Goal: Transaction & Acquisition: Purchase product/service

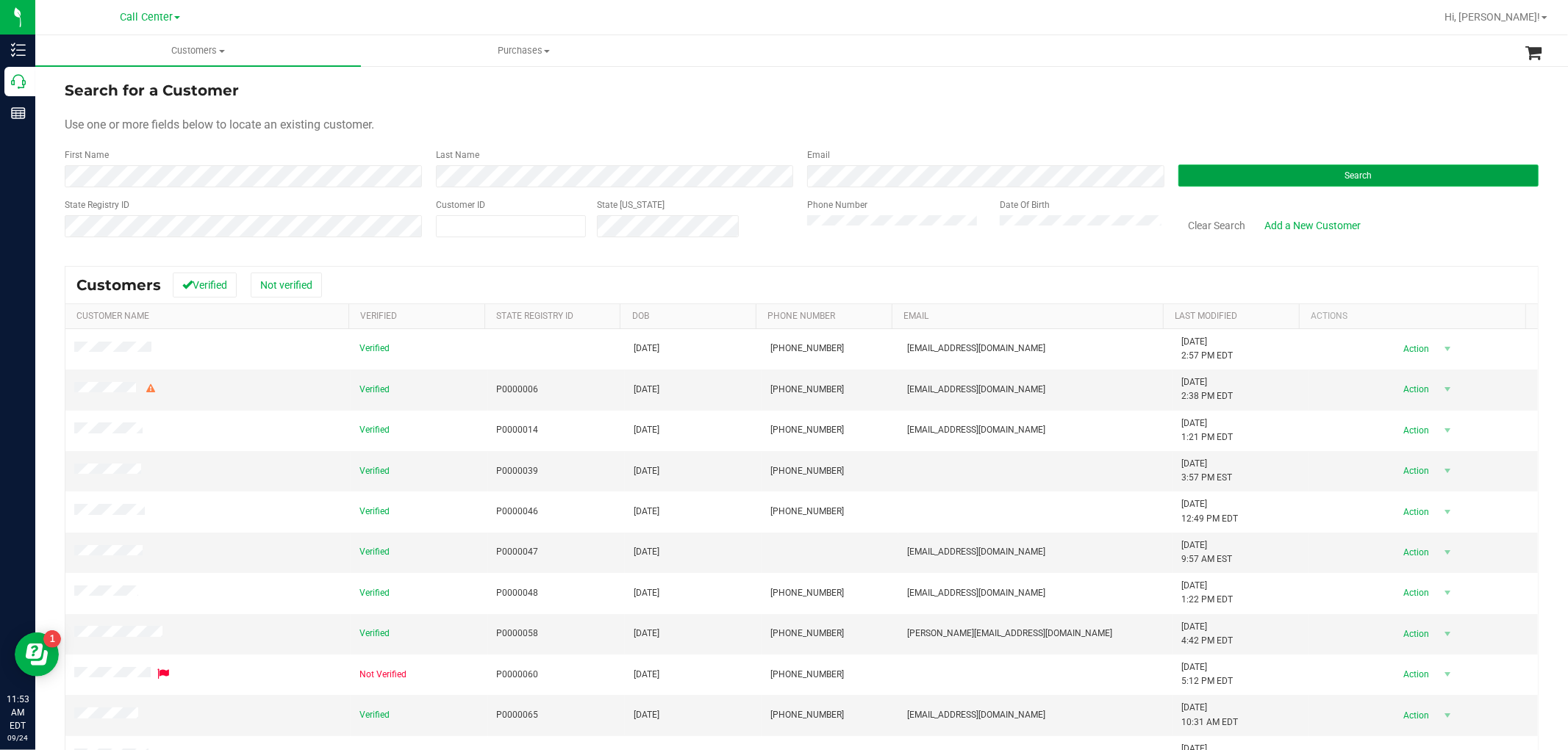
click at [1219, 174] on button "Search" at bounding box center [1359, 175] width 360 height 22
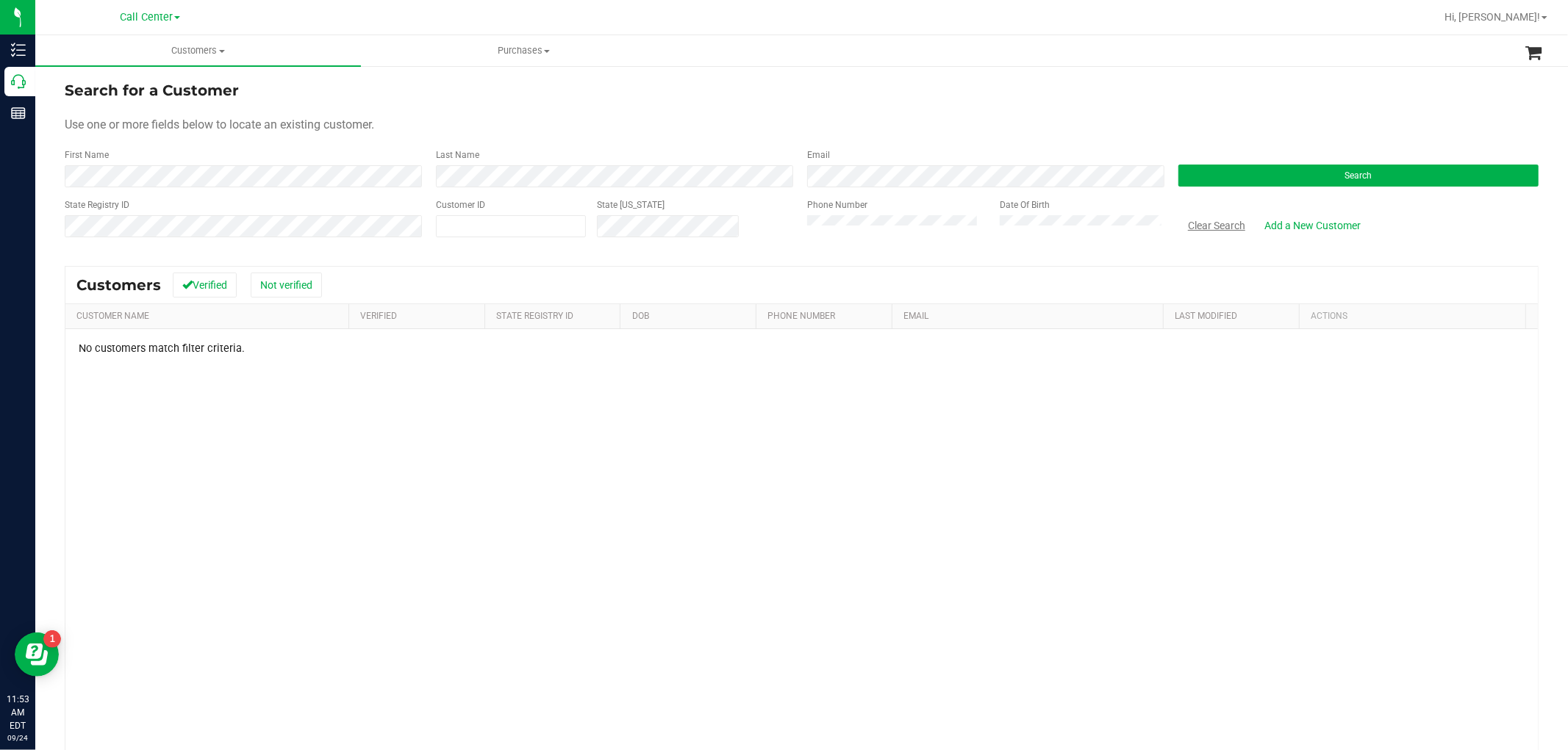
click at [1214, 224] on button "Clear Search" at bounding box center [1217, 225] width 77 height 25
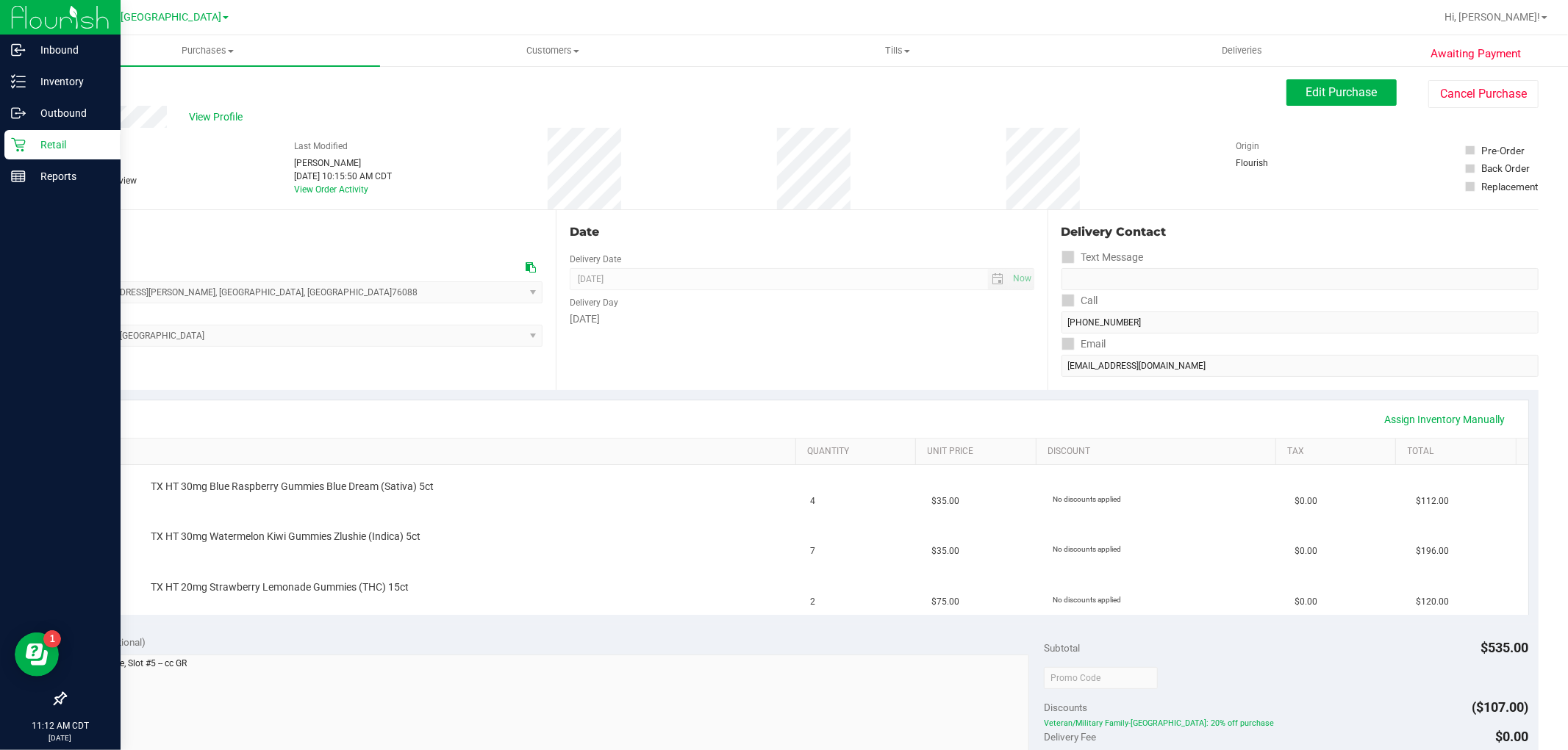
click at [24, 149] on icon at bounding box center [18, 144] width 15 height 15
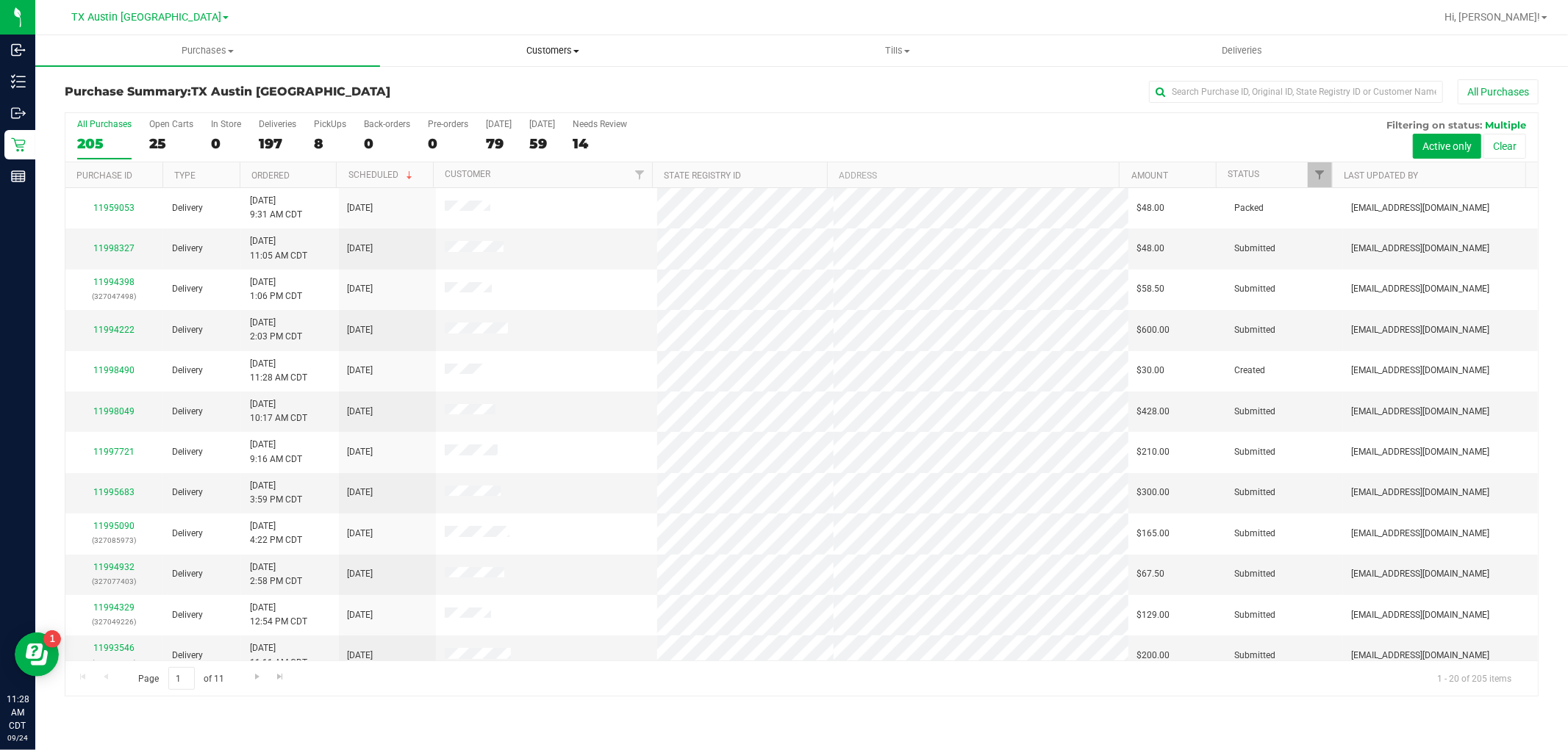
click at [557, 55] on span "Customers" at bounding box center [553, 50] width 344 height 13
click at [464, 92] on span "All customers" at bounding box center [433, 89] width 106 height 13
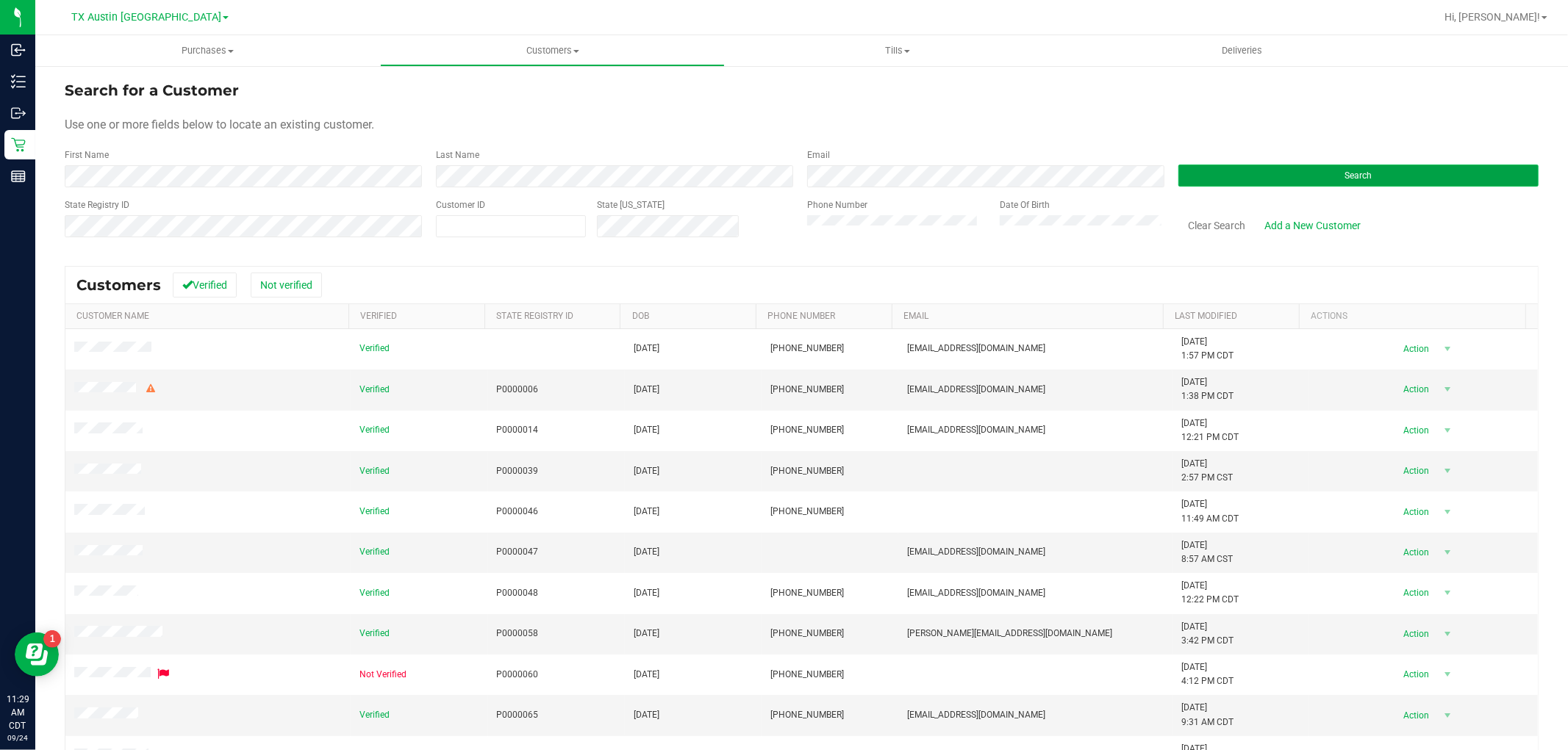
click at [1265, 172] on button "Search" at bounding box center [1359, 175] width 360 height 22
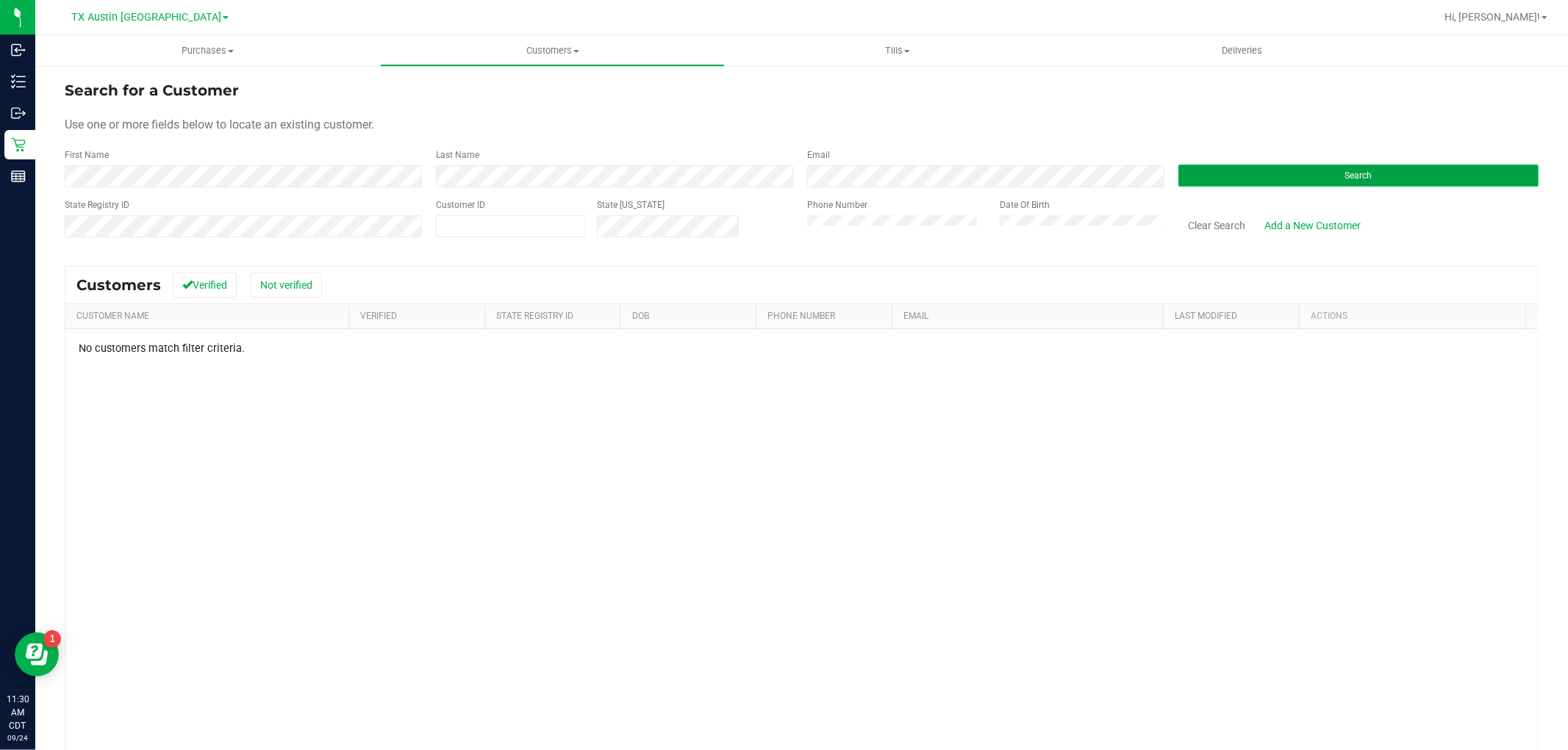
click at [1235, 169] on button "Search" at bounding box center [1359, 175] width 360 height 22
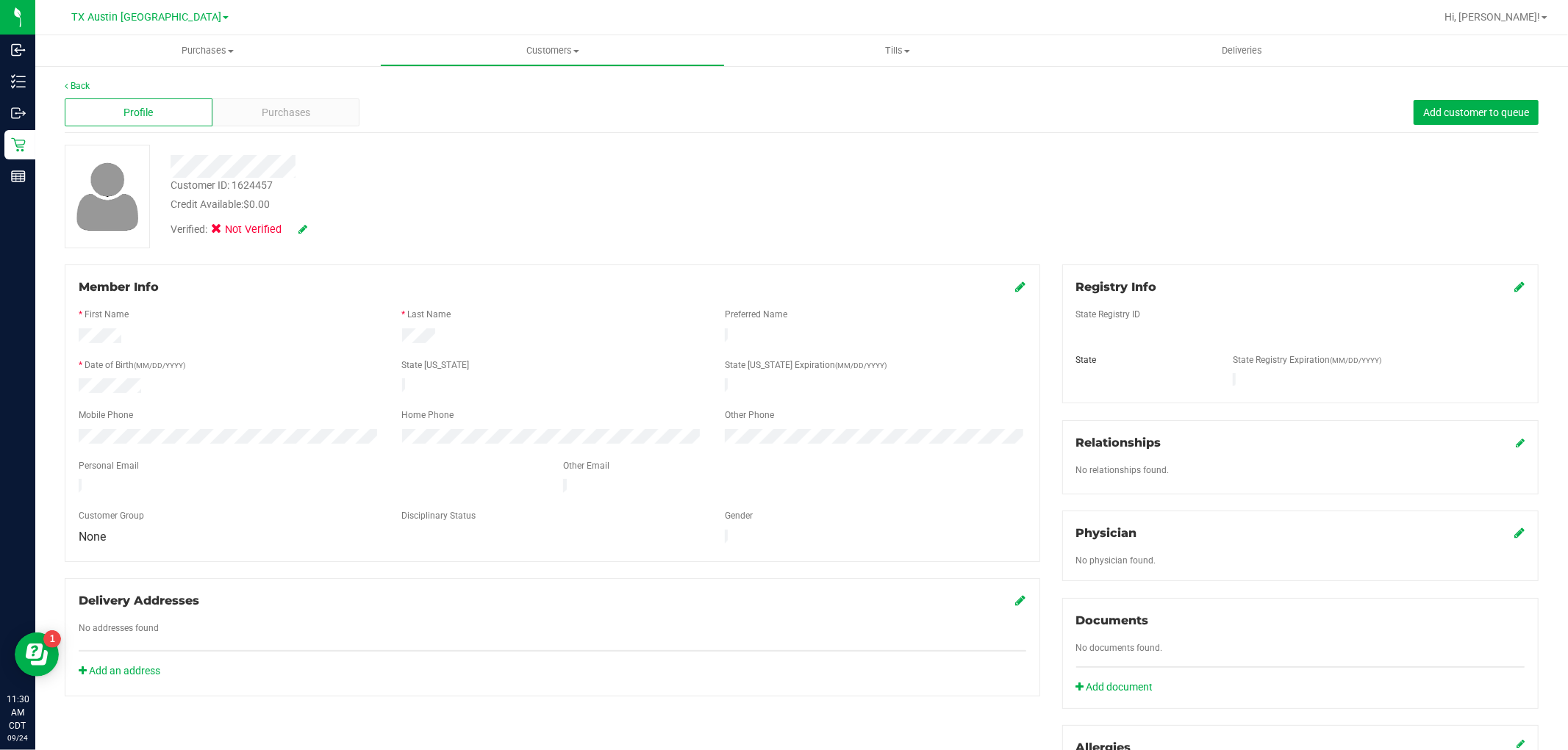
click at [302, 230] on icon at bounding box center [303, 228] width 9 height 10
click at [224, 231] on icon at bounding box center [221, 231] width 9 height 0
click at [0, 0] on input "Medical" at bounding box center [0, 0] width 0 height 0
click at [321, 228] on icon at bounding box center [323, 229] width 12 height 10
click at [1514, 287] on icon at bounding box center [1519, 286] width 10 height 12
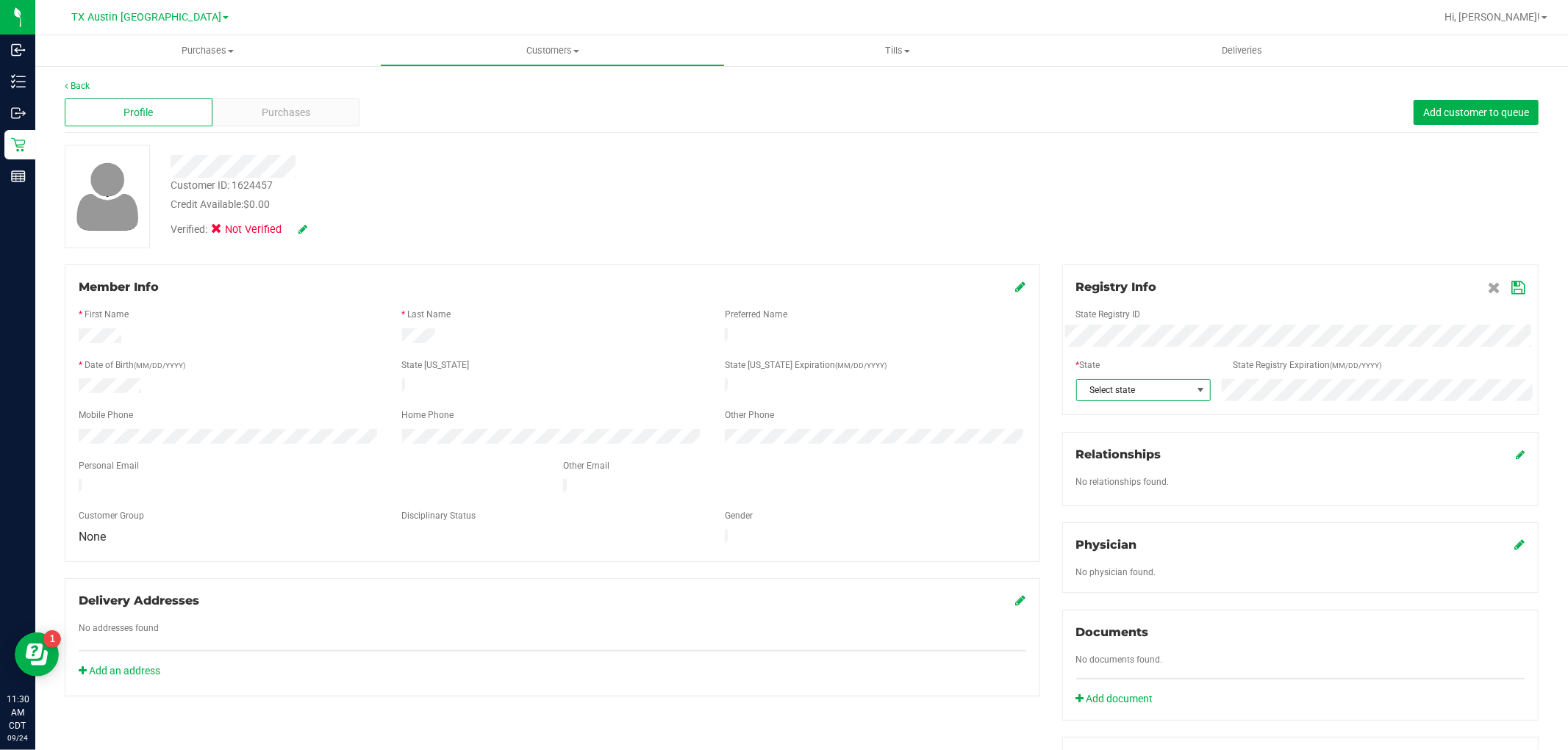
click at [1165, 394] on span "Select state" at bounding box center [1134, 390] width 114 height 21
click at [1133, 545] on li "[GEOGRAPHIC_DATA]" at bounding box center [1135, 536] width 132 height 25
click at [1511, 287] on icon at bounding box center [1518, 288] width 13 height 12
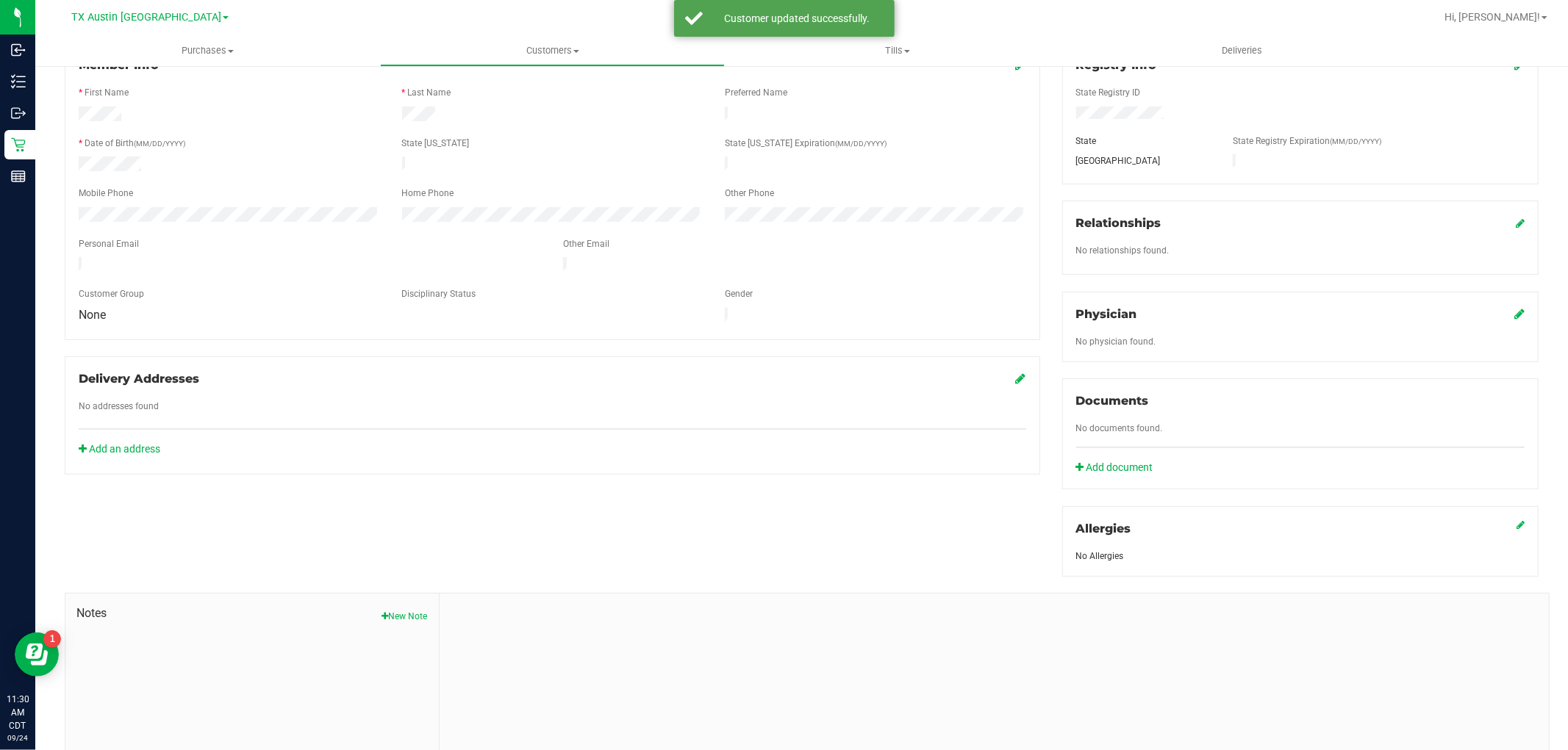
scroll to position [245, 0]
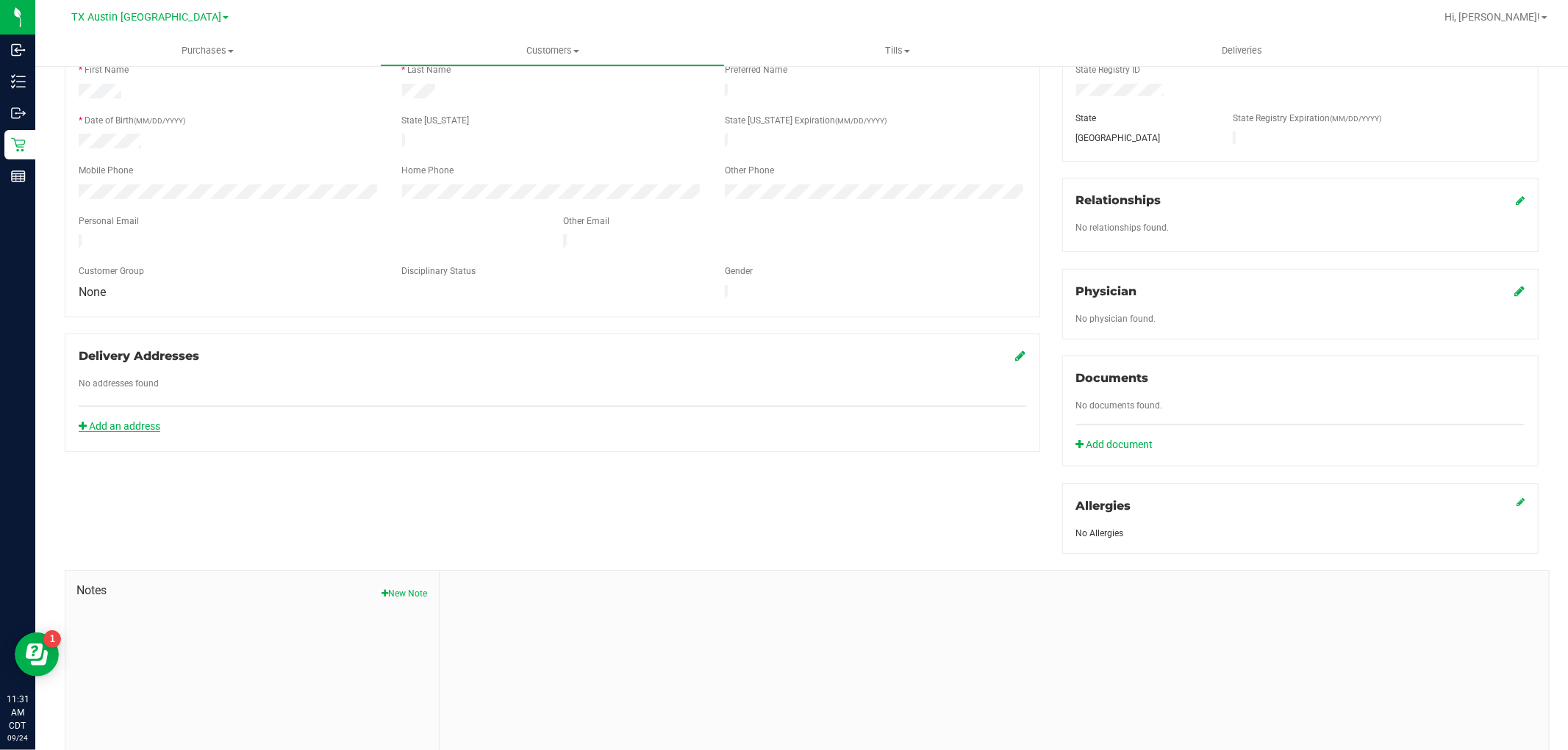
click at [145, 420] on link "Add an address" at bounding box center [119, 426] width 81 height 12
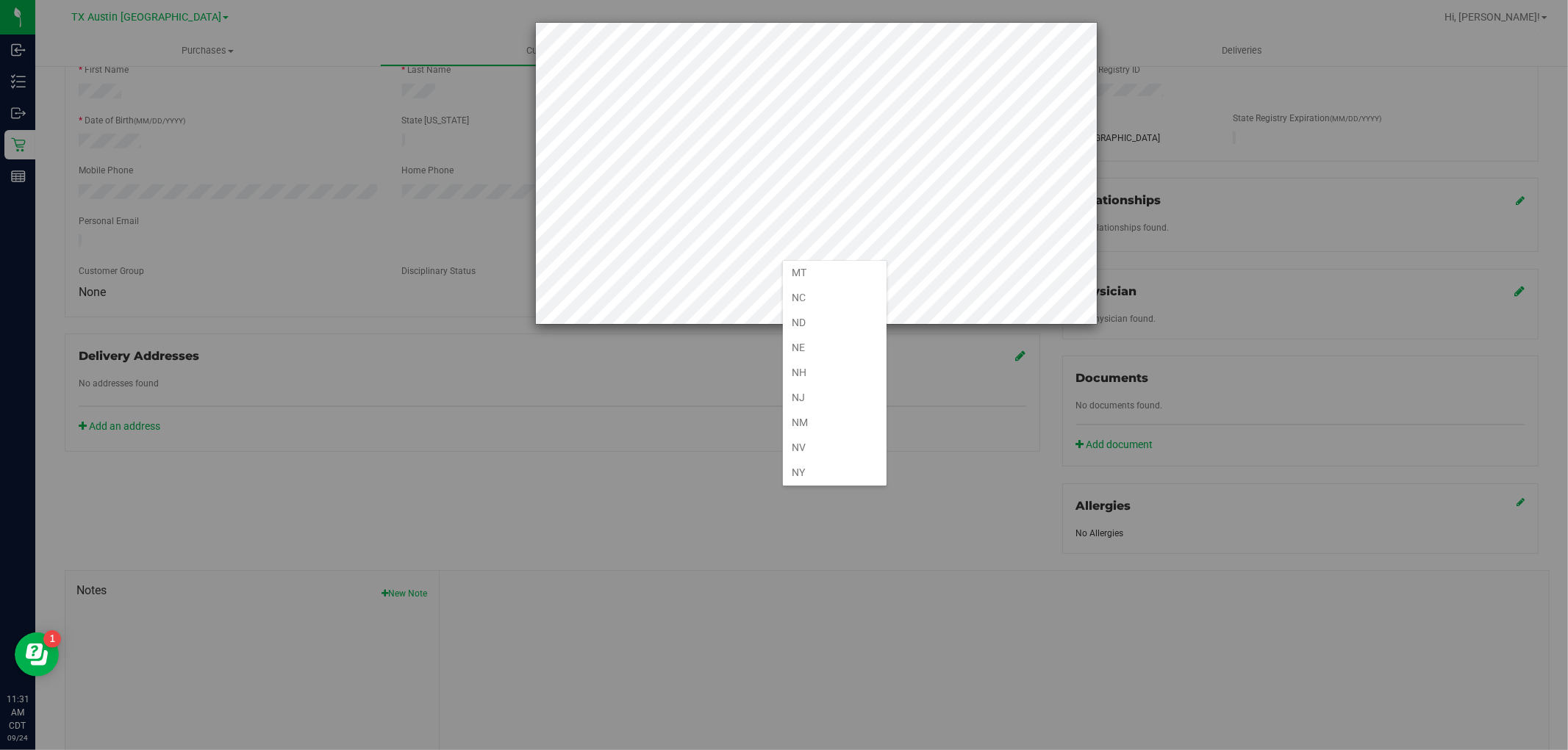
scroll to position [979, 0]
click at [832, 400] on li "[GEOGRAPHIC_DATA]" at bounding box center [834, 395] width 103 height 25
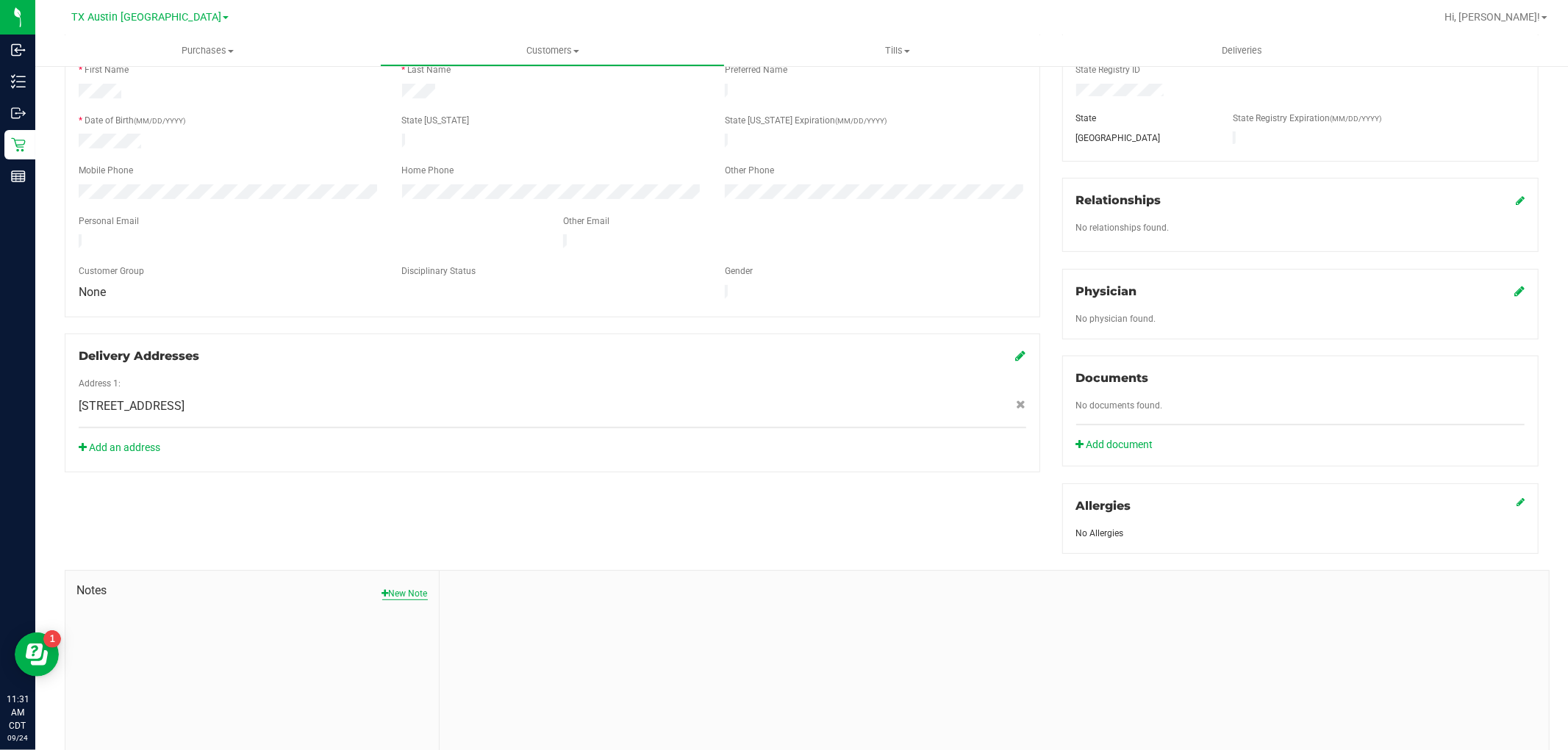
click at [420, 593] on button "New Note" at bounding box center [405, 594] width 46 height 13
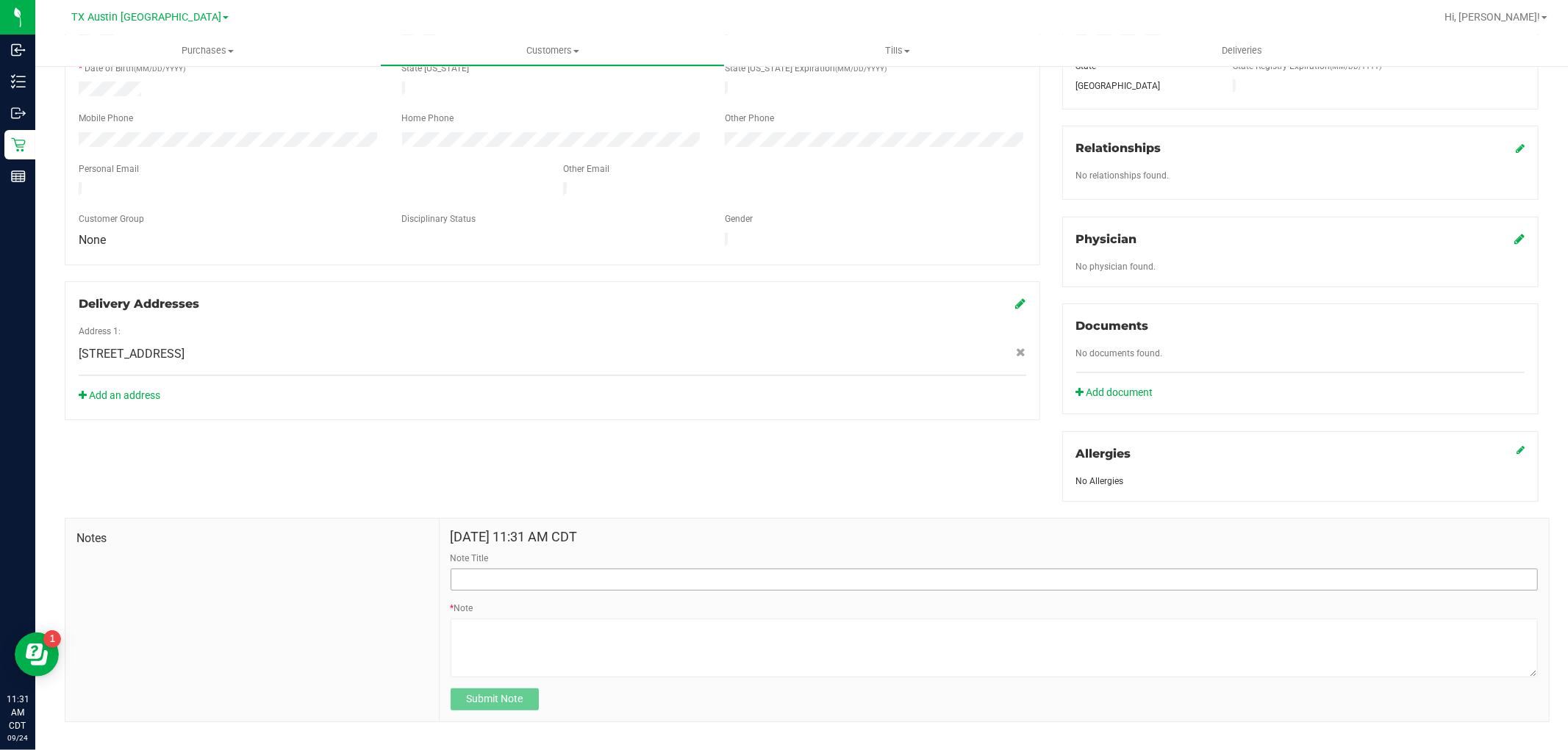
scroll to position [318, 0]
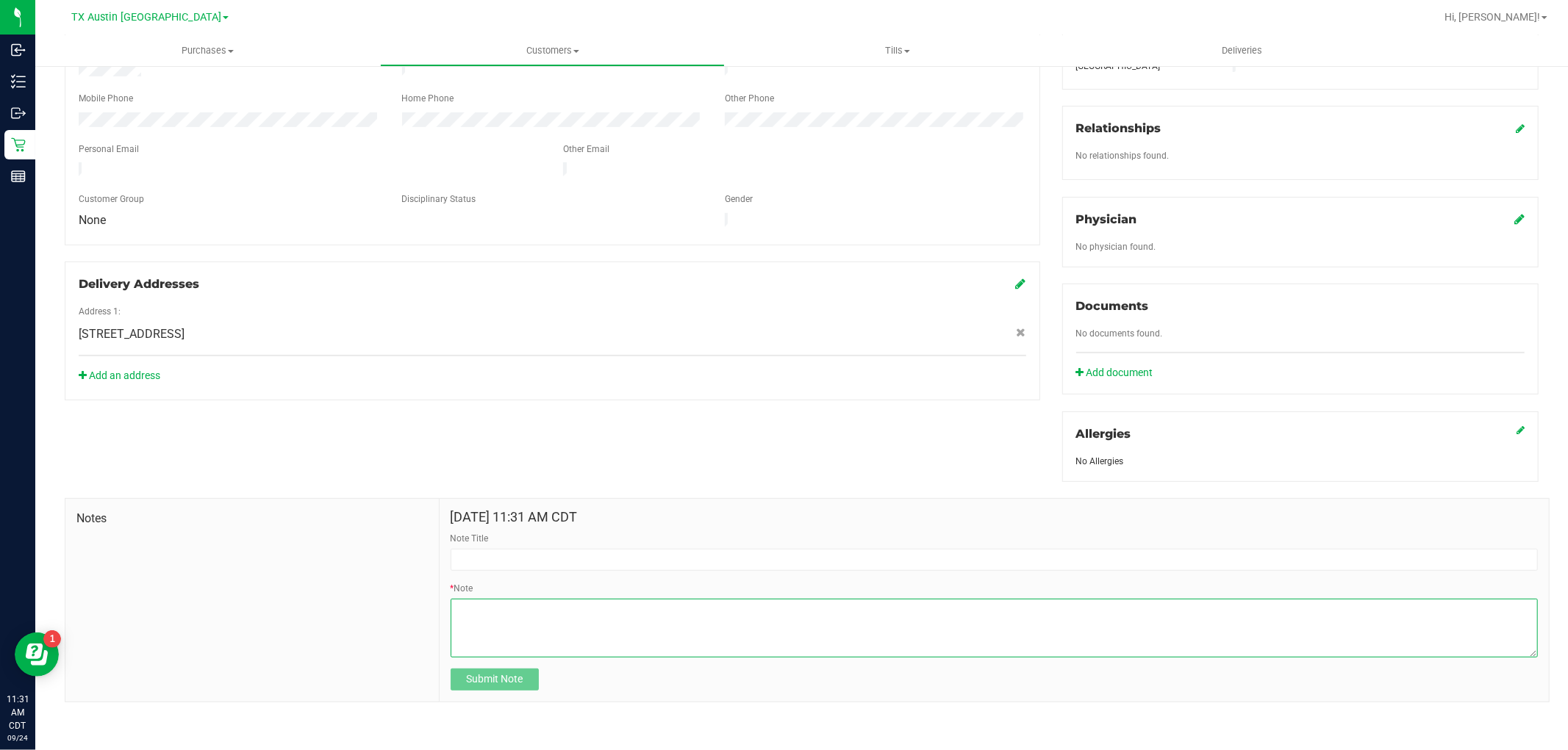
paste textarea "Patient Name: [PERSON_NAME] Address: [STREET_ADDRESS][PERSON_NAME] Phone Number…"
type textarea "Patient Name: [PERSON_NAME] Address: [STREET_ADDRESS][PERSON_NAME] Phone Number…"
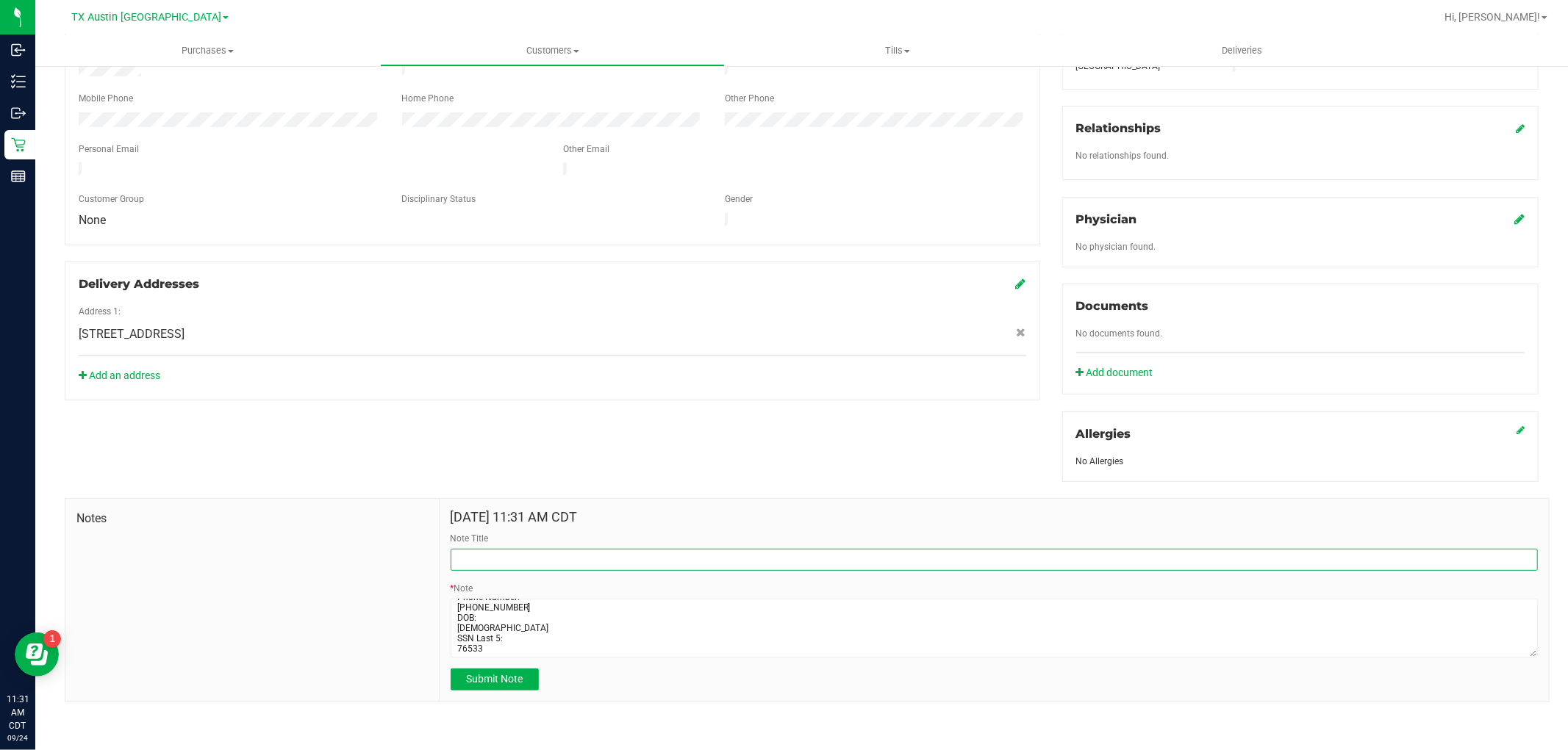
click at [578, 556] on input "Note Title" at bounding box center [994, 560] width 1087 height 22
type input "[PERSON_NAME]"
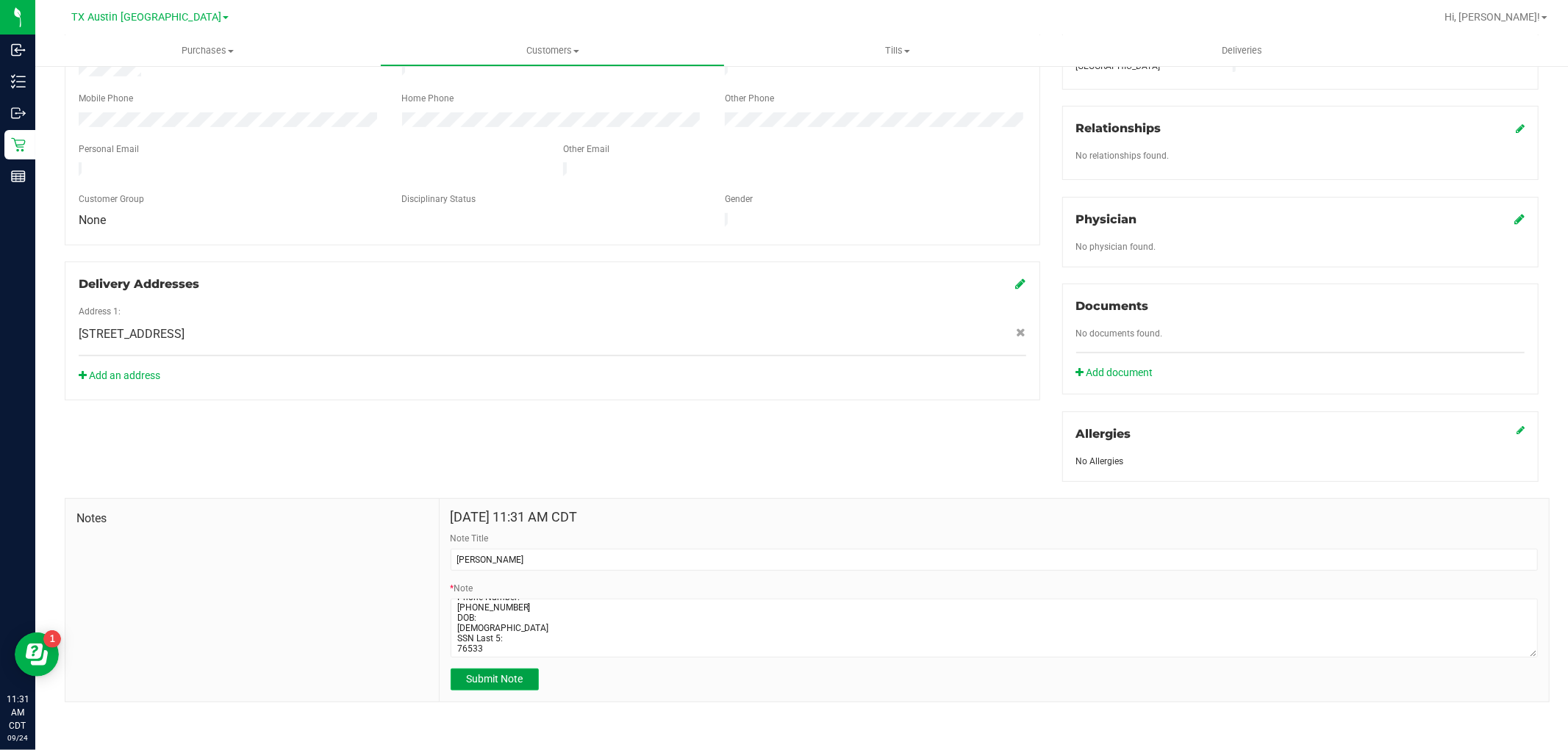
click at [524, 674] on button "Submit Note" at bounding box center [494, 680] width 89 height 22
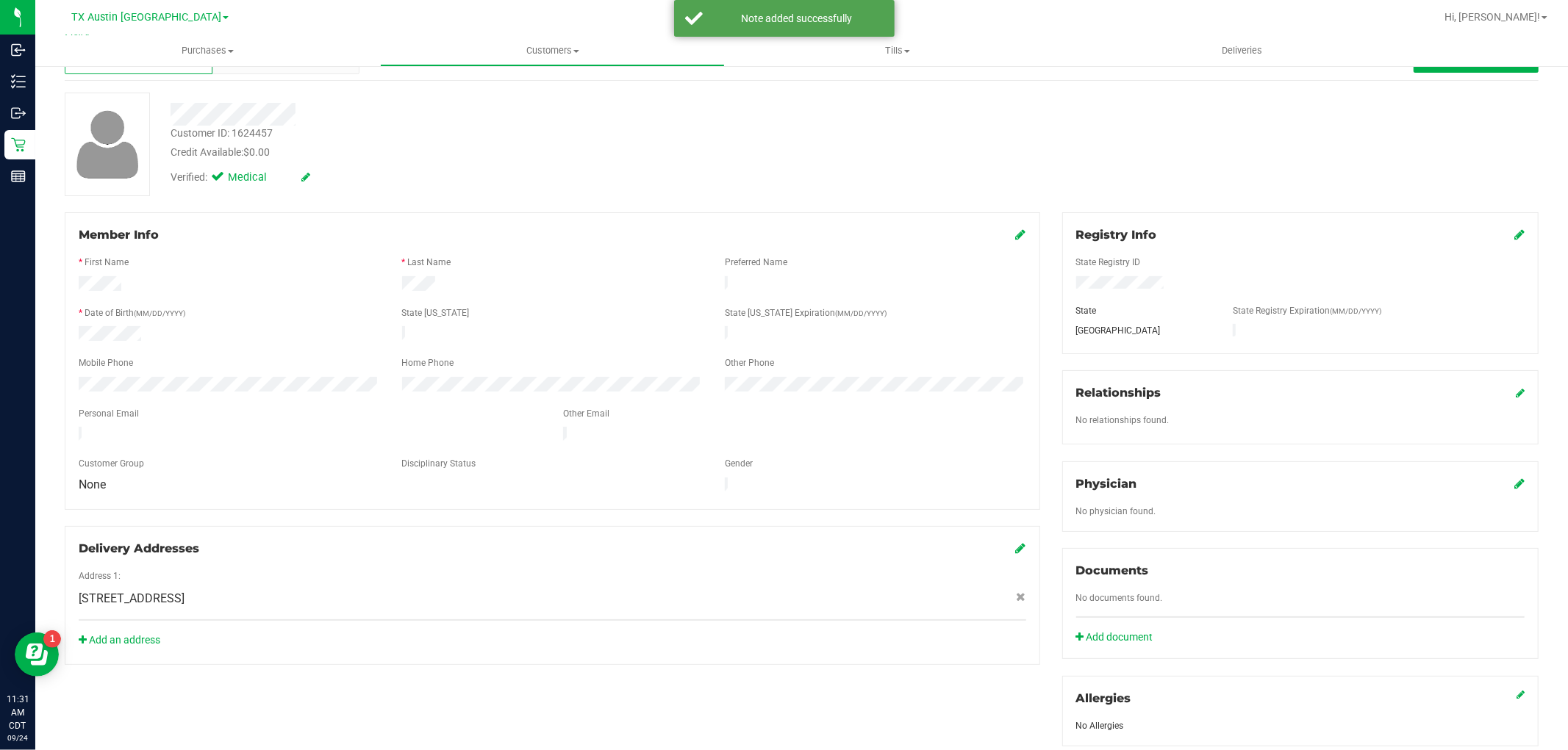
scroll to position [0, 0]
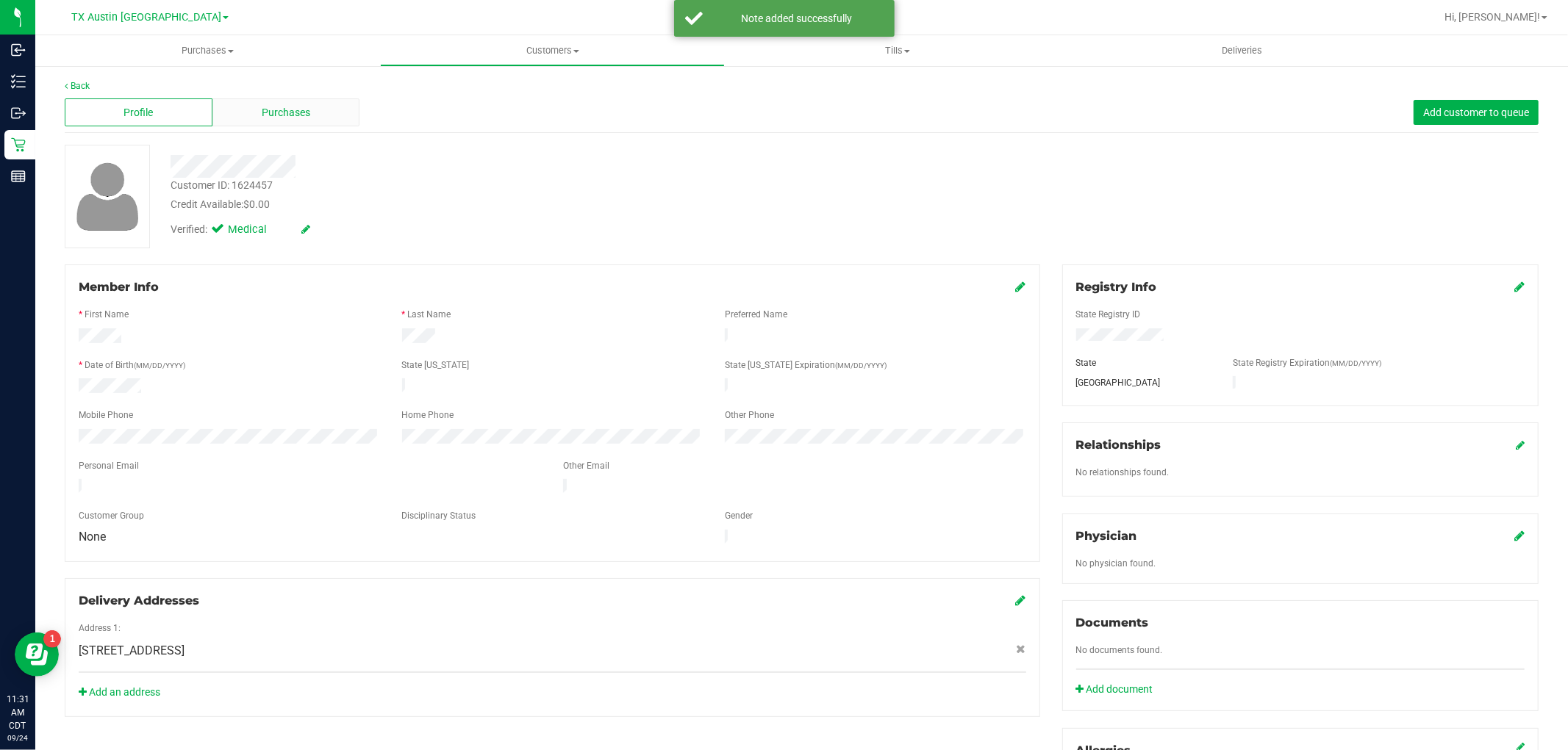
click at [304, 121] on div "Purchases" at bounding box center [286, 112] width 148 height 28
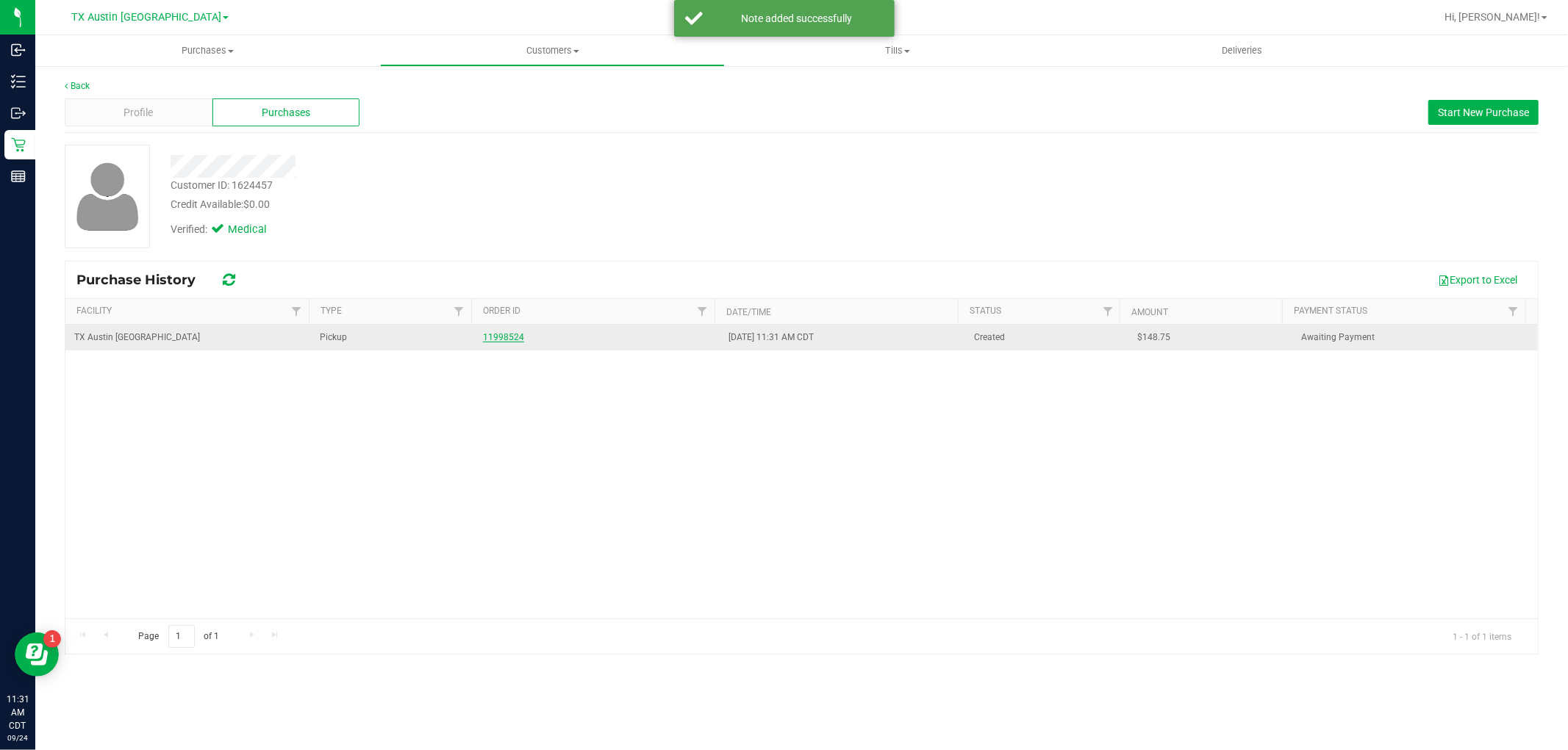
click at [513, 336] on link "11998524" at bounding box center [503, 337] width 41 height 10
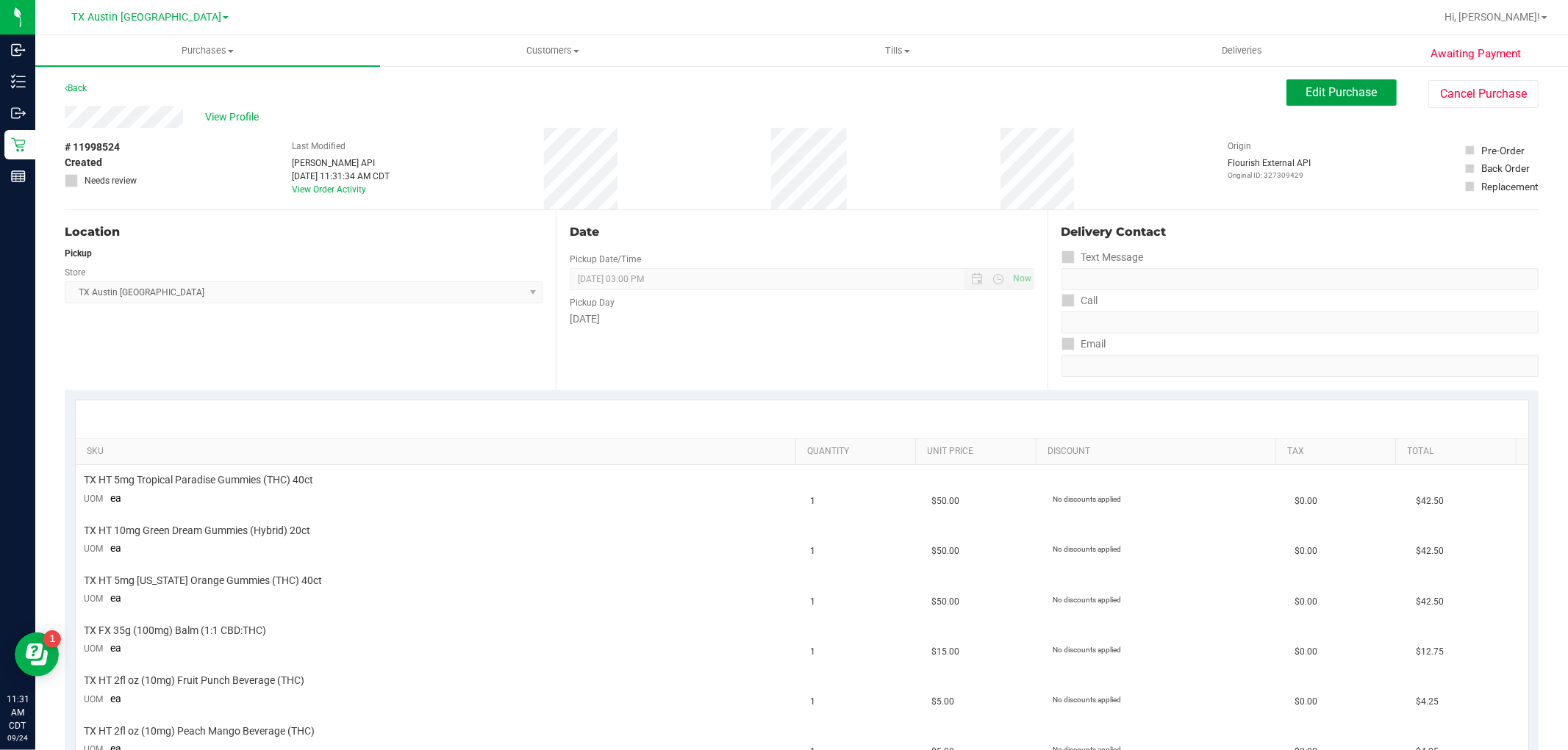
click at [1292, 101] on button "Edit Purchase" at bounding box center [1341, 92] width 111 height 26
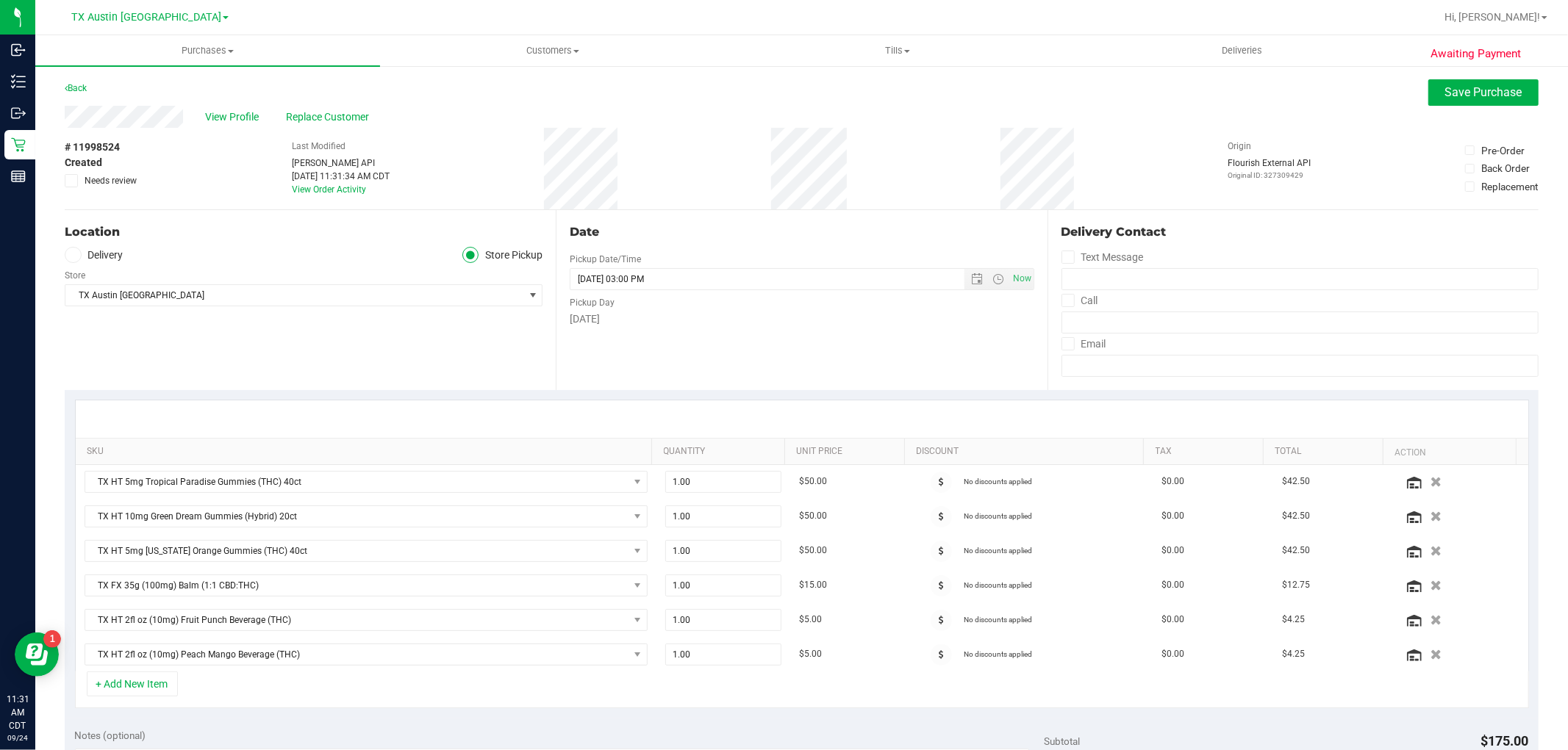
click at [112, 253] on label "Delivery" at bounding box center [94, 255] width 58 height 17
click at [0, 0] on input "Delivery" at bounding box center [0, 0] width 0 height 0
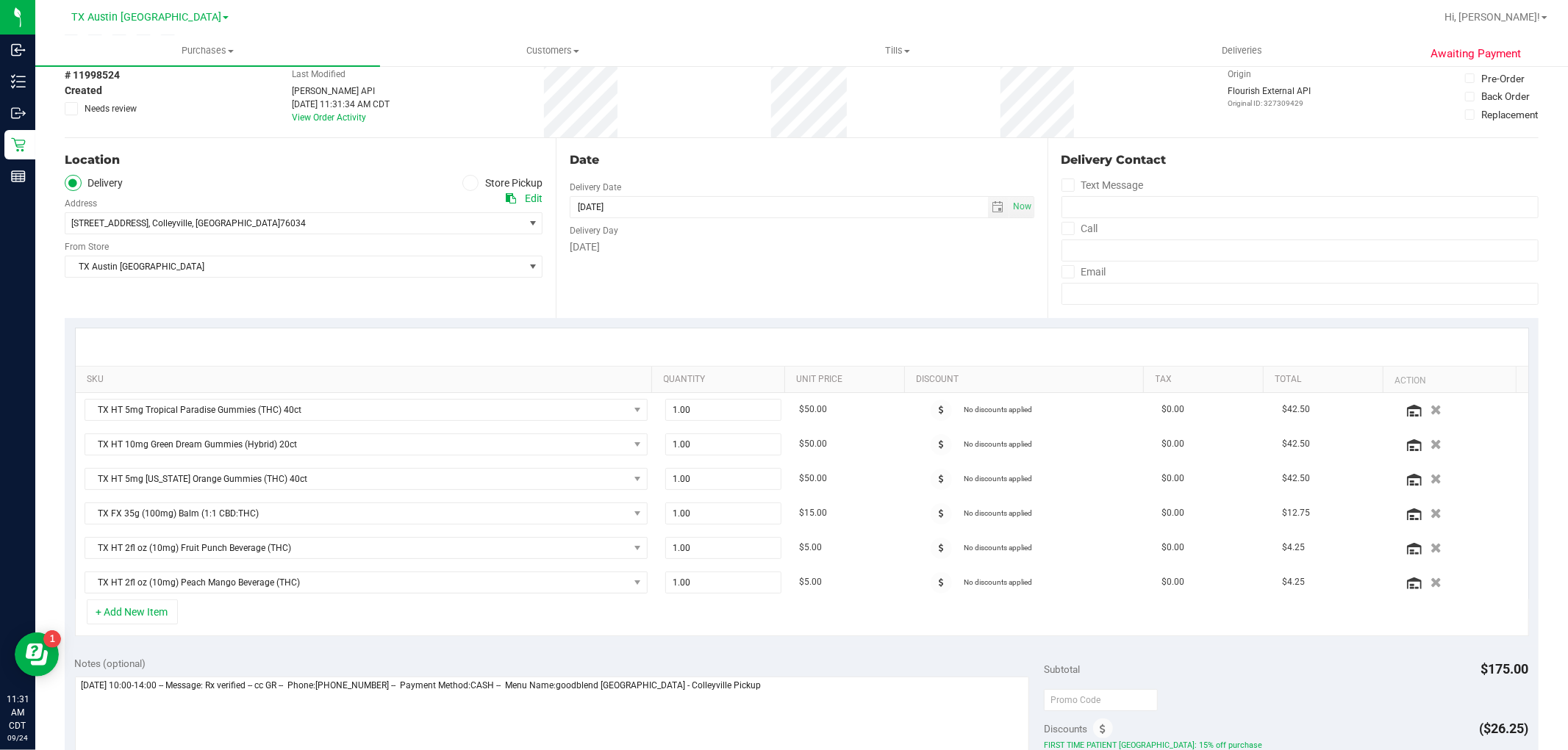
scroll to position [245, 0]
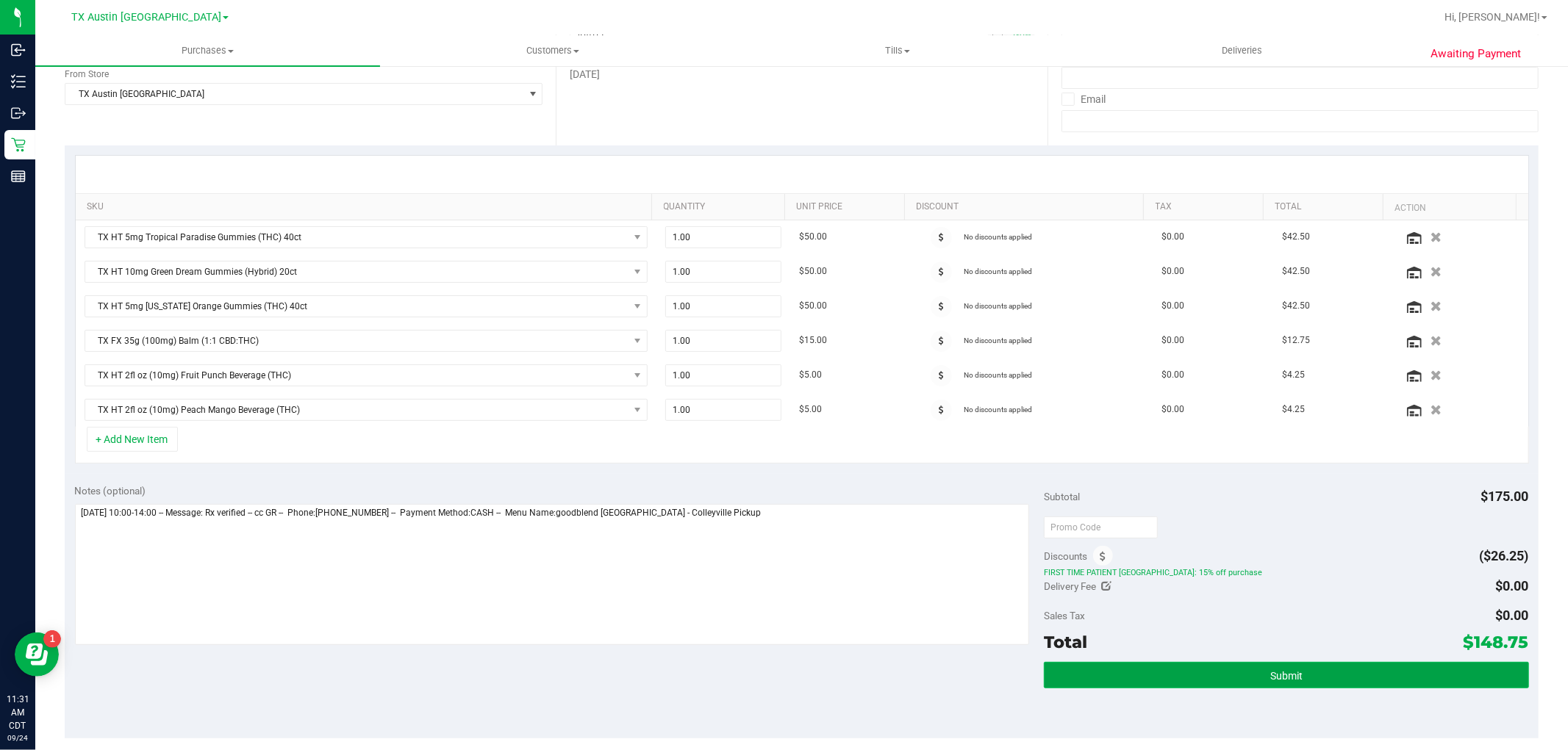
click at [1290, 684] on button "Submit" at bounding box center [1286, 675] width 484 height 26
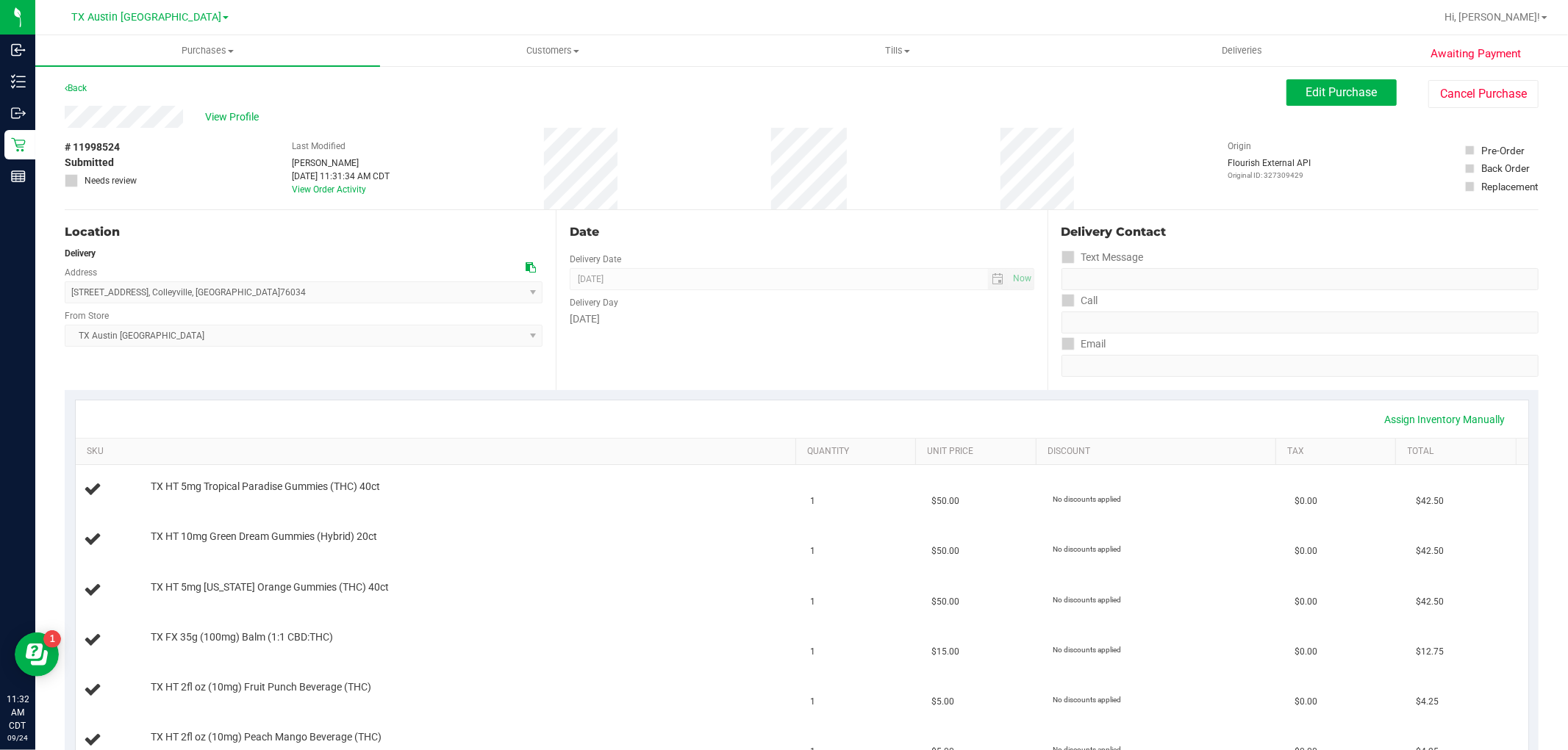
click at [68, 118] on div "View Profile" at bounding box center [675, 117] width 1222 height 22
click at [223, 111] on span "View Profile" at bounding box center [234, 117] width 58 height 16
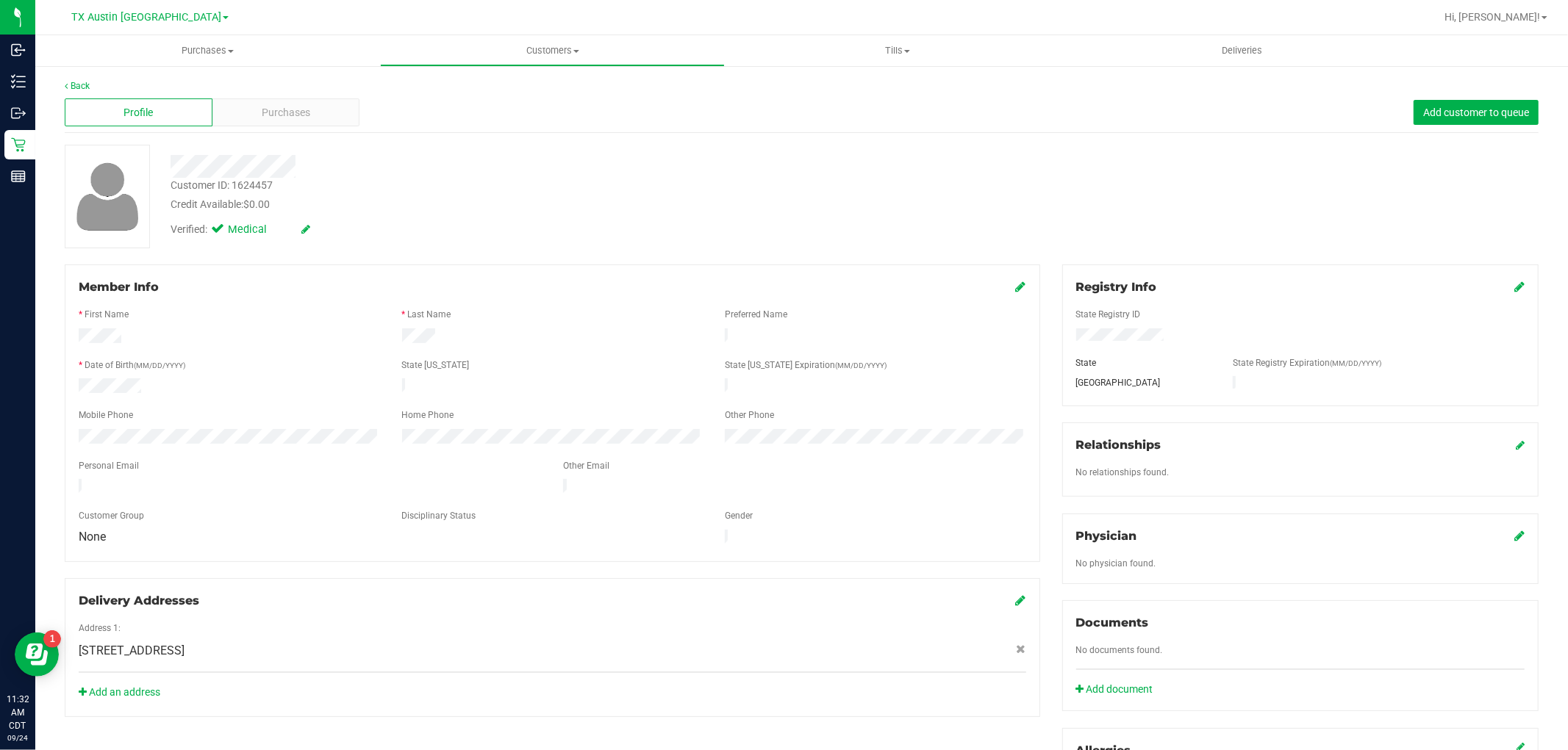
click at [80, 480] on div at bounding box center [310, 489] width 484 height 18
click at [290, 112] on span "Purchases" at bounding box center [285, 112] width 48 height 16
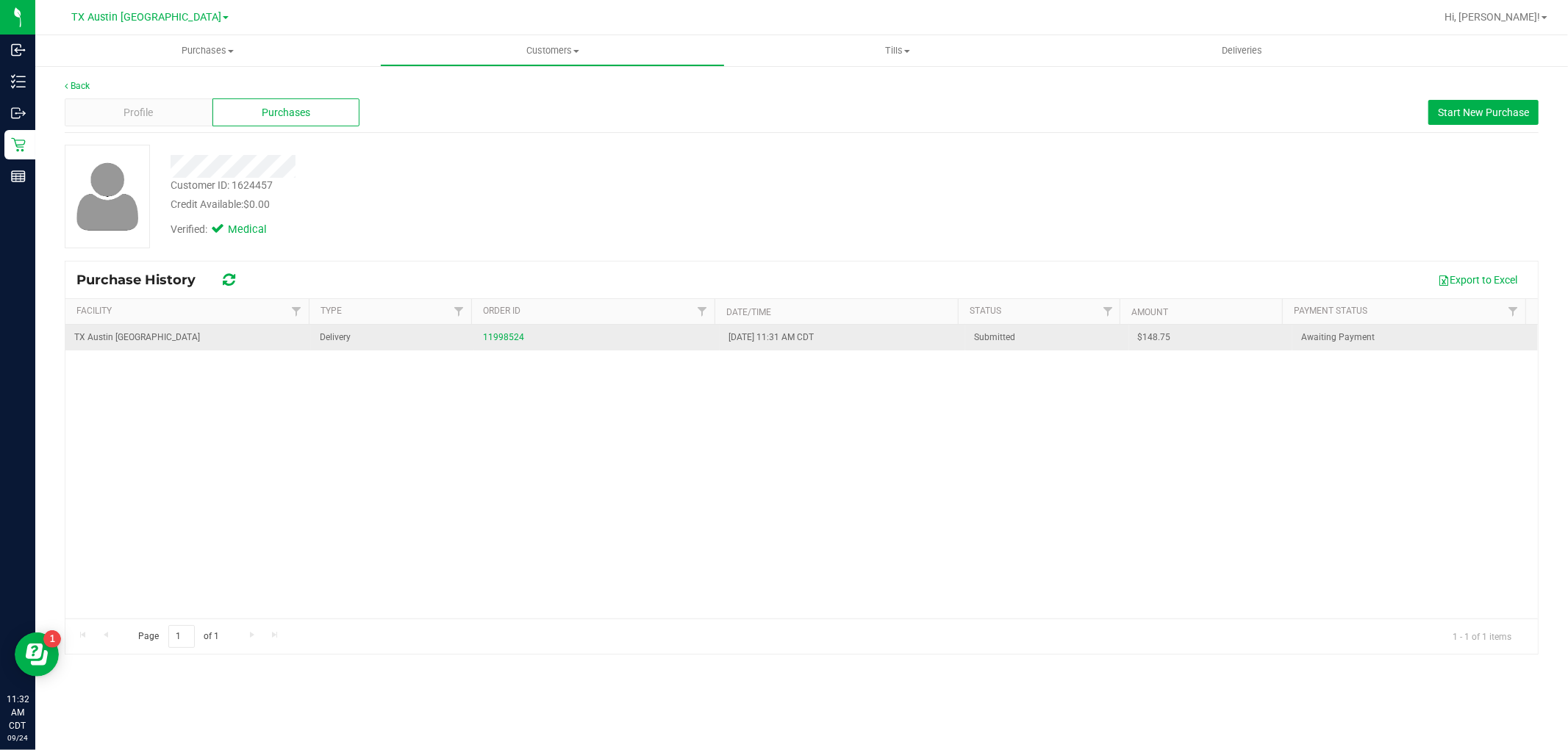
click at [483, 343] on div "11998524" at bounding box center [597, 337] width 228 height 14
click at [496, 336] on link "11998524" at bounding box center [503, 337] width 41 height 10
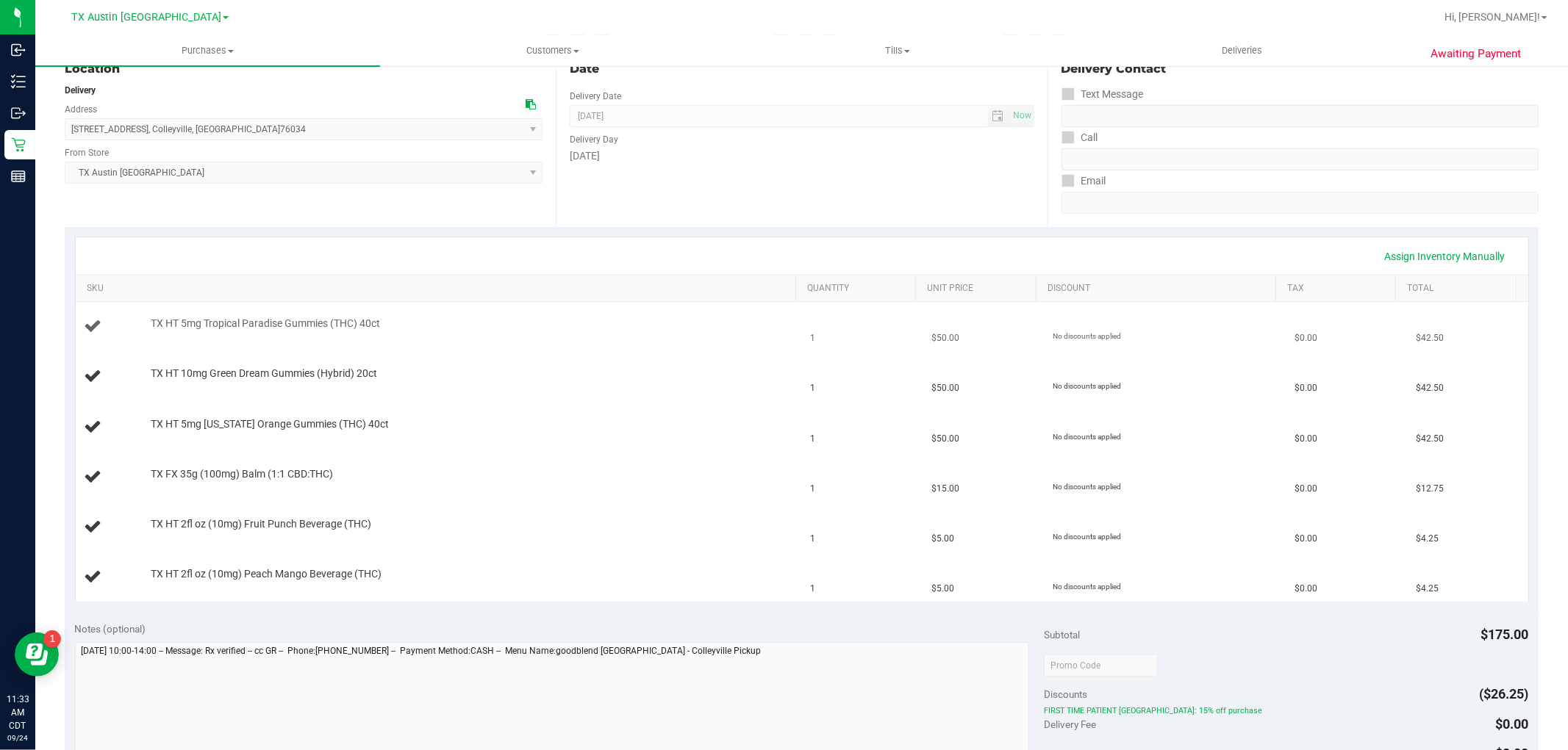
scroll to position [245, 0]
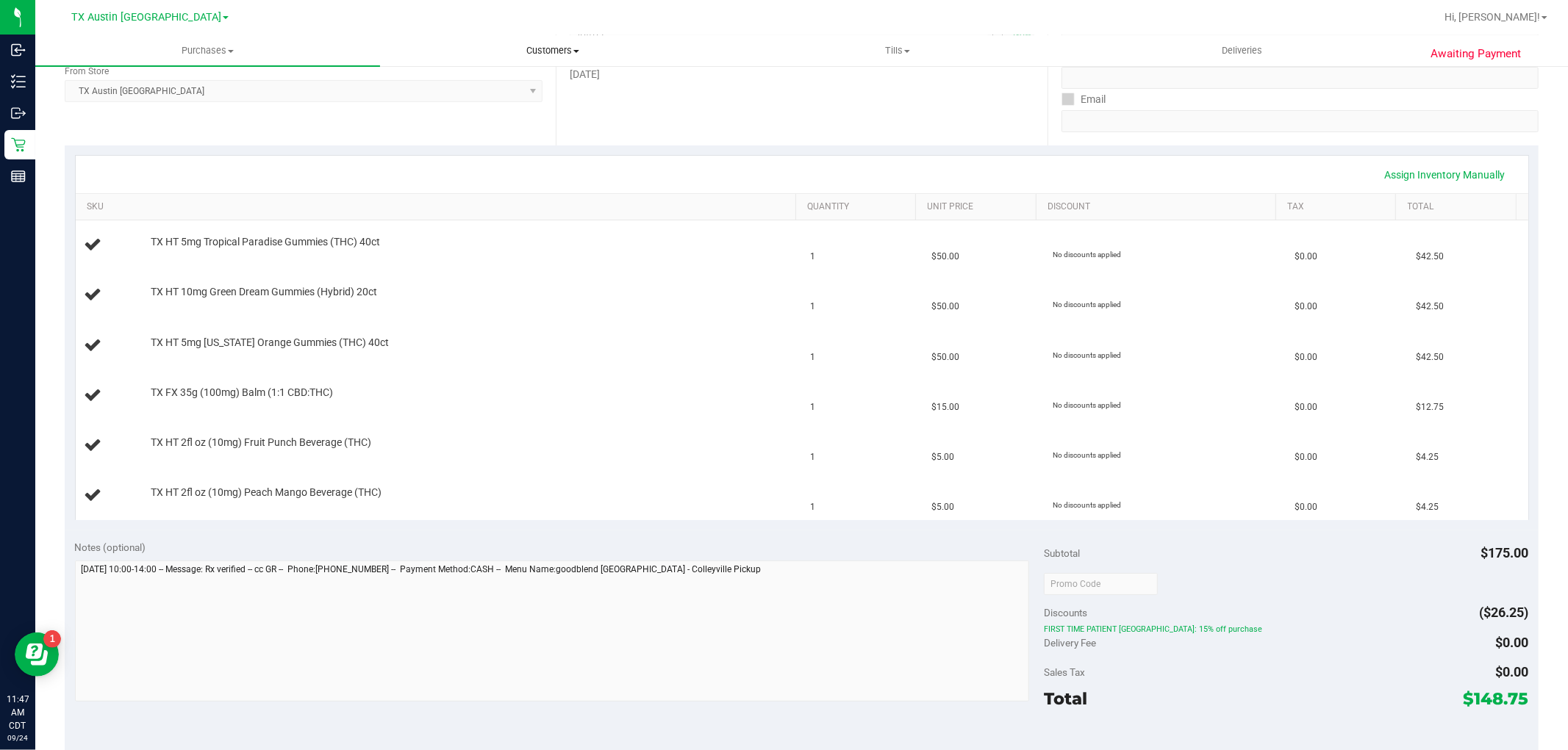
click at [565, 51] on span "Customers" at bounding box center [553, 50] width 344 height 13
click at [552, 80] on li "All customers" at bounding box center [552, 89] width 344 height 17
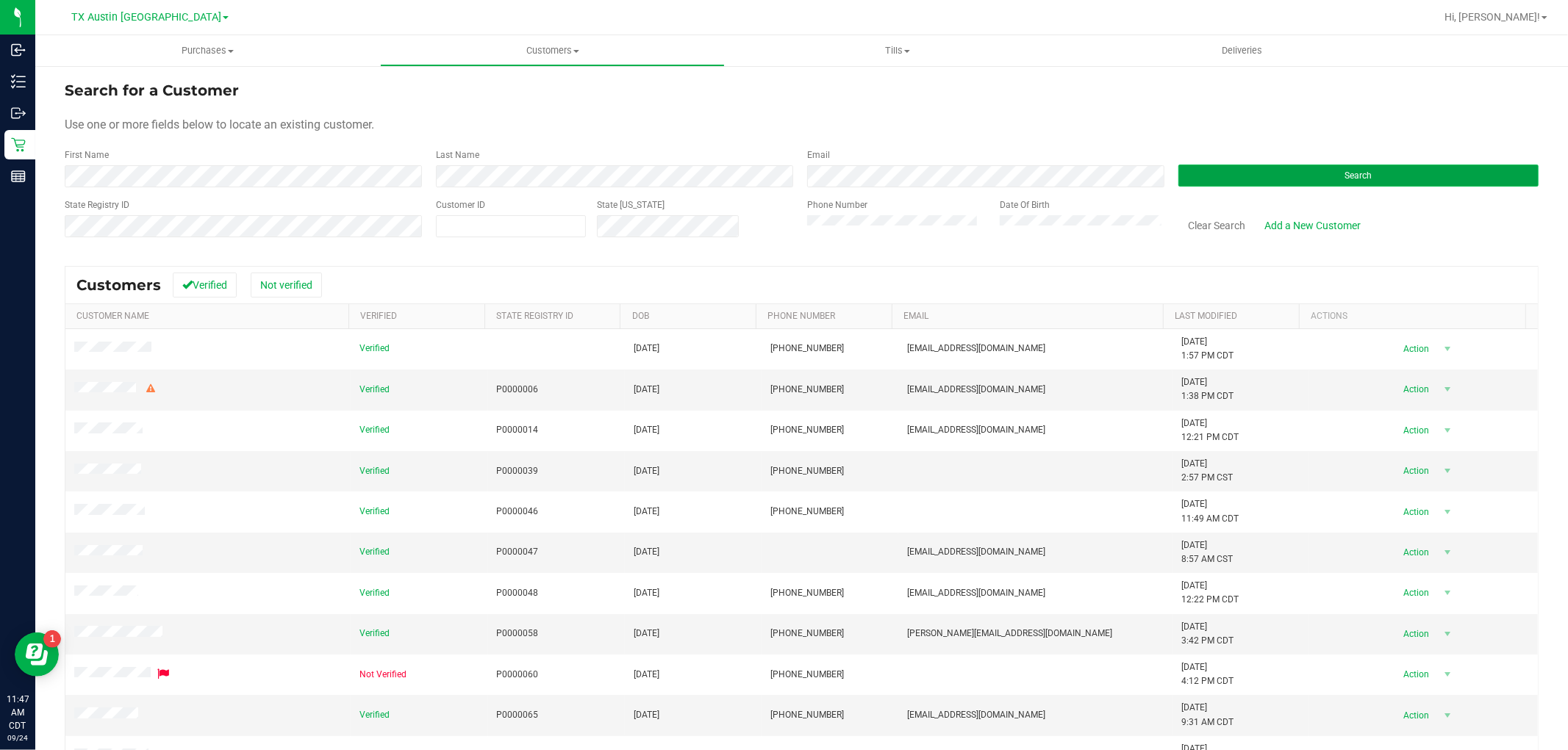
click at [1237, 185] on button "Search" at bounding box center [1359, 175] width 360 height 22
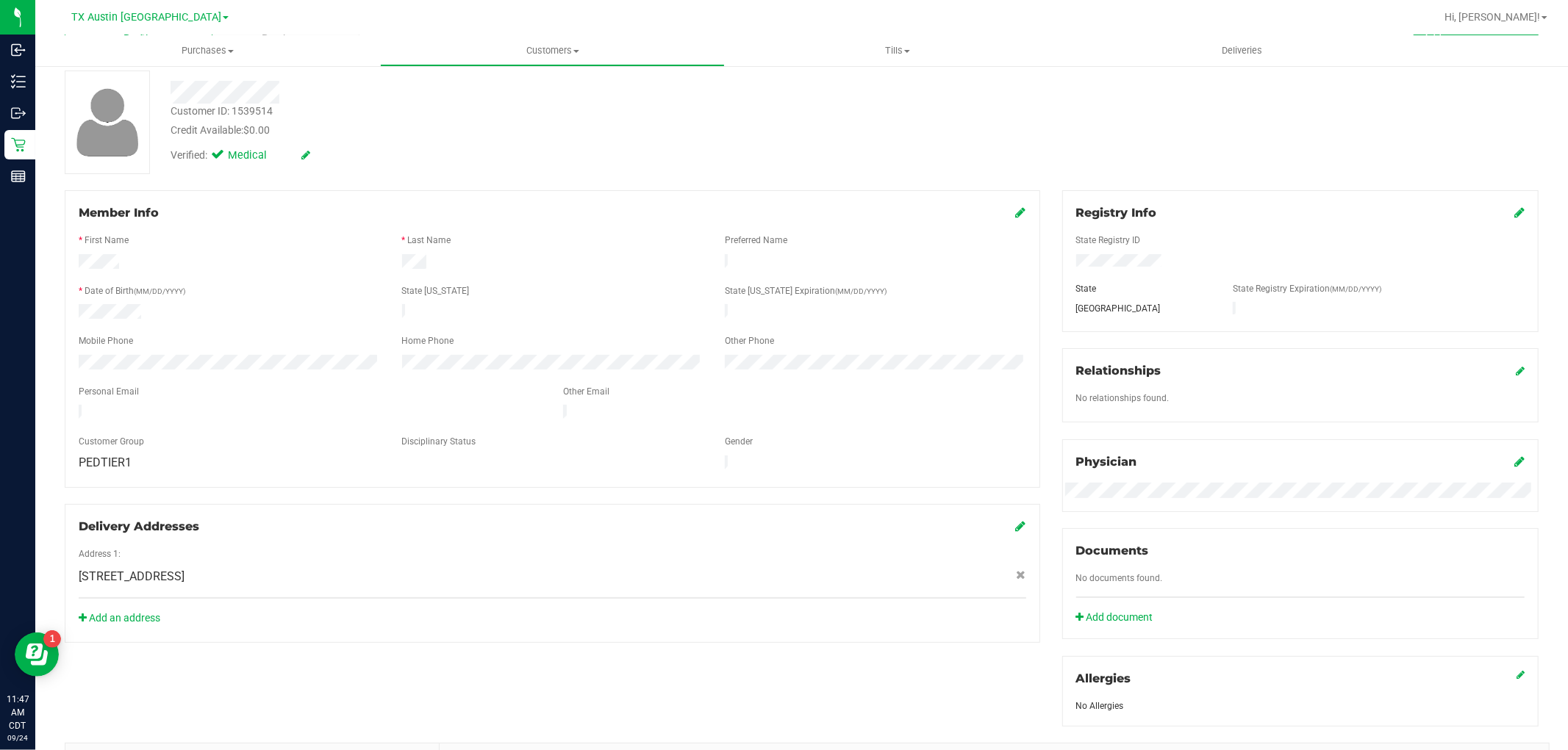
scroll to position [26, 0]
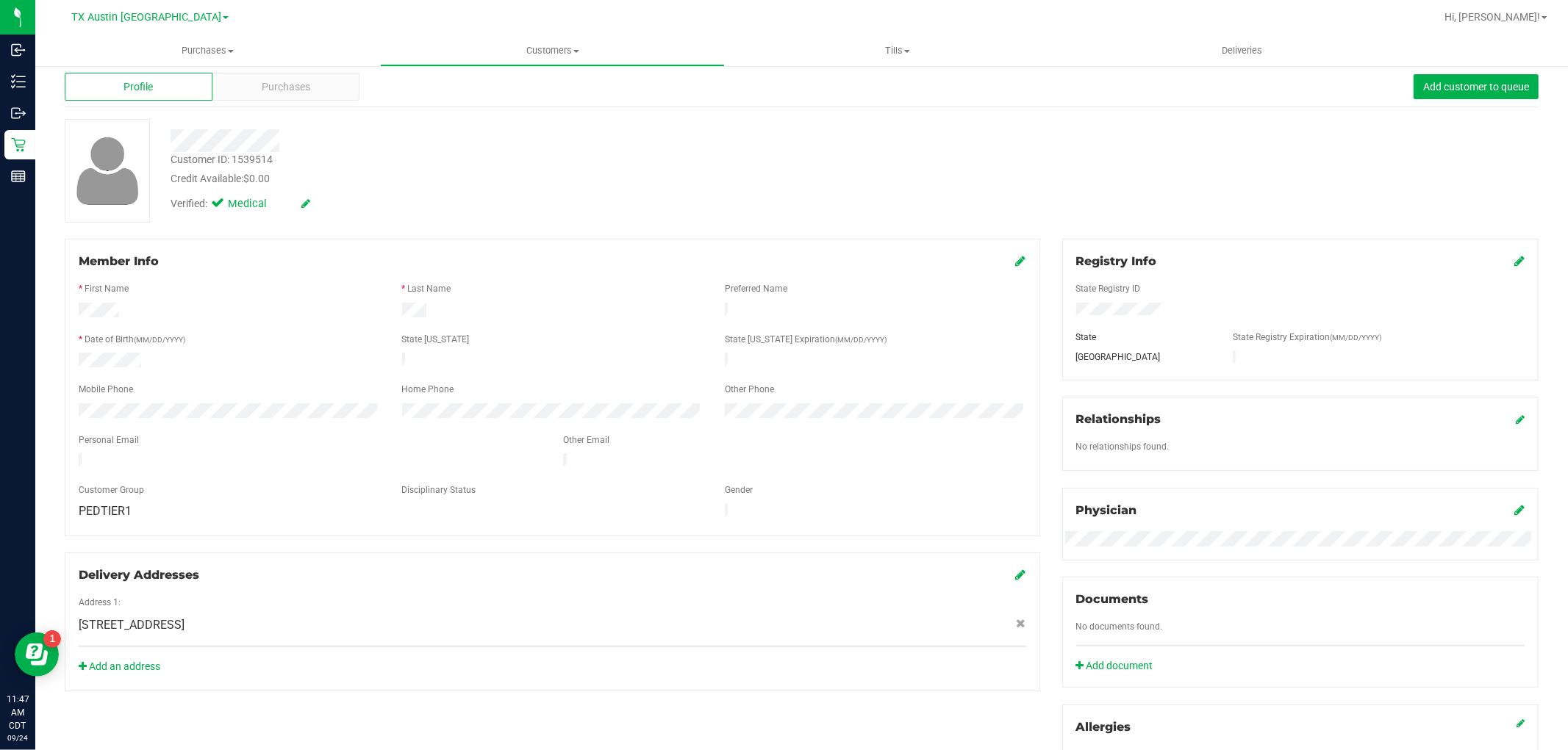
click at [281, 69] on div "Profile Purchases Add customer to queue" at bounding box center [801, 87] width 1474 height 40
click at [276, 82] on span "Purchases" at bounding box center [285, 87] width 48 height 16
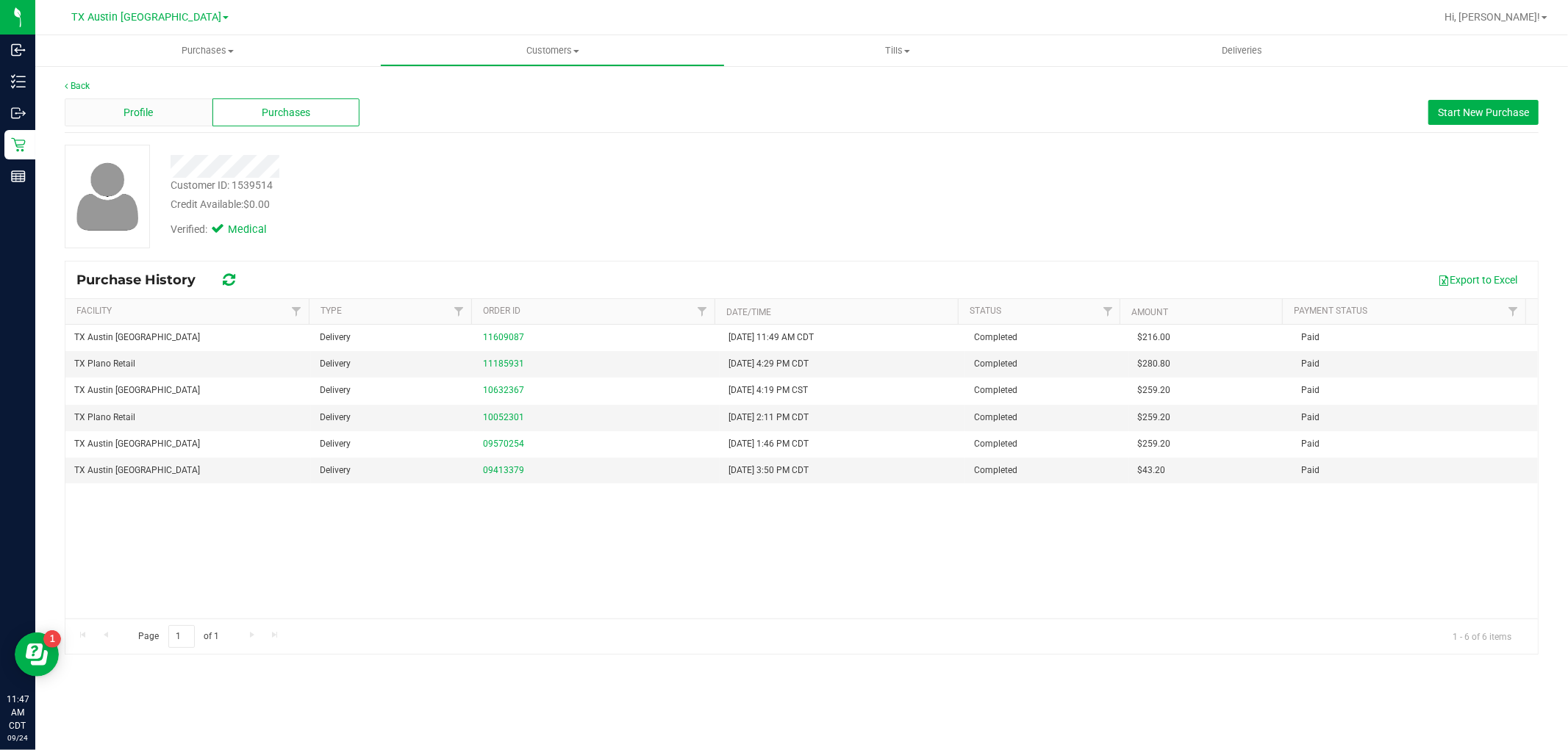
click at [171, 120] on div "Profile" at bounding box center [139, 112] width 148 height 28
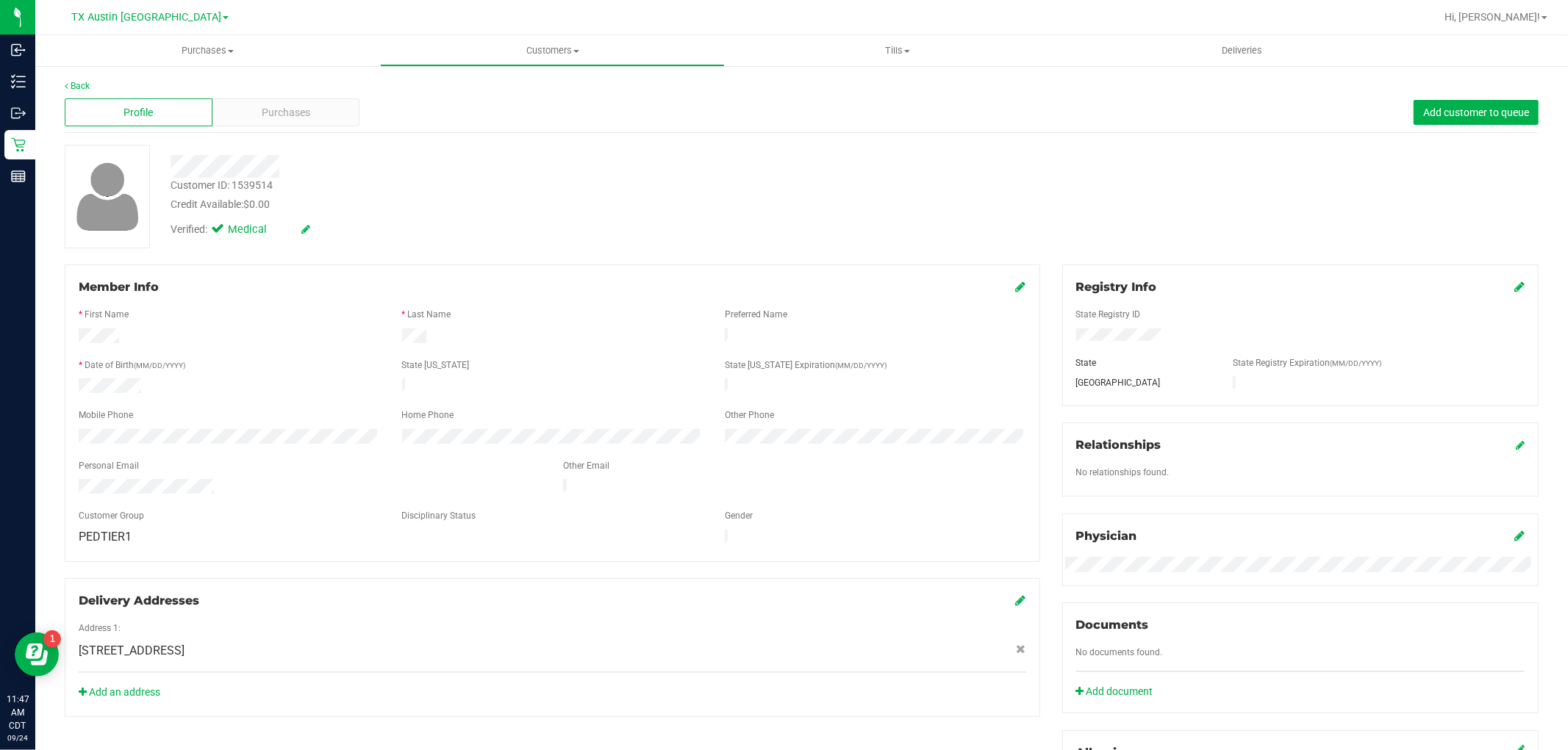
drag, startPoint x: 275, startPoint y: 642, endPoint x: 288, endPoint y: 639, distance: 13.3
click at [288, 642] on div "[STREET_ADDRESS]" at bounding box center [552, 650] width 969 height 17
copy span "[STREET_ADDRESS]"
click at [313, 112] on div "Purchases" at bounding box center [286, 112] width 148 height 28
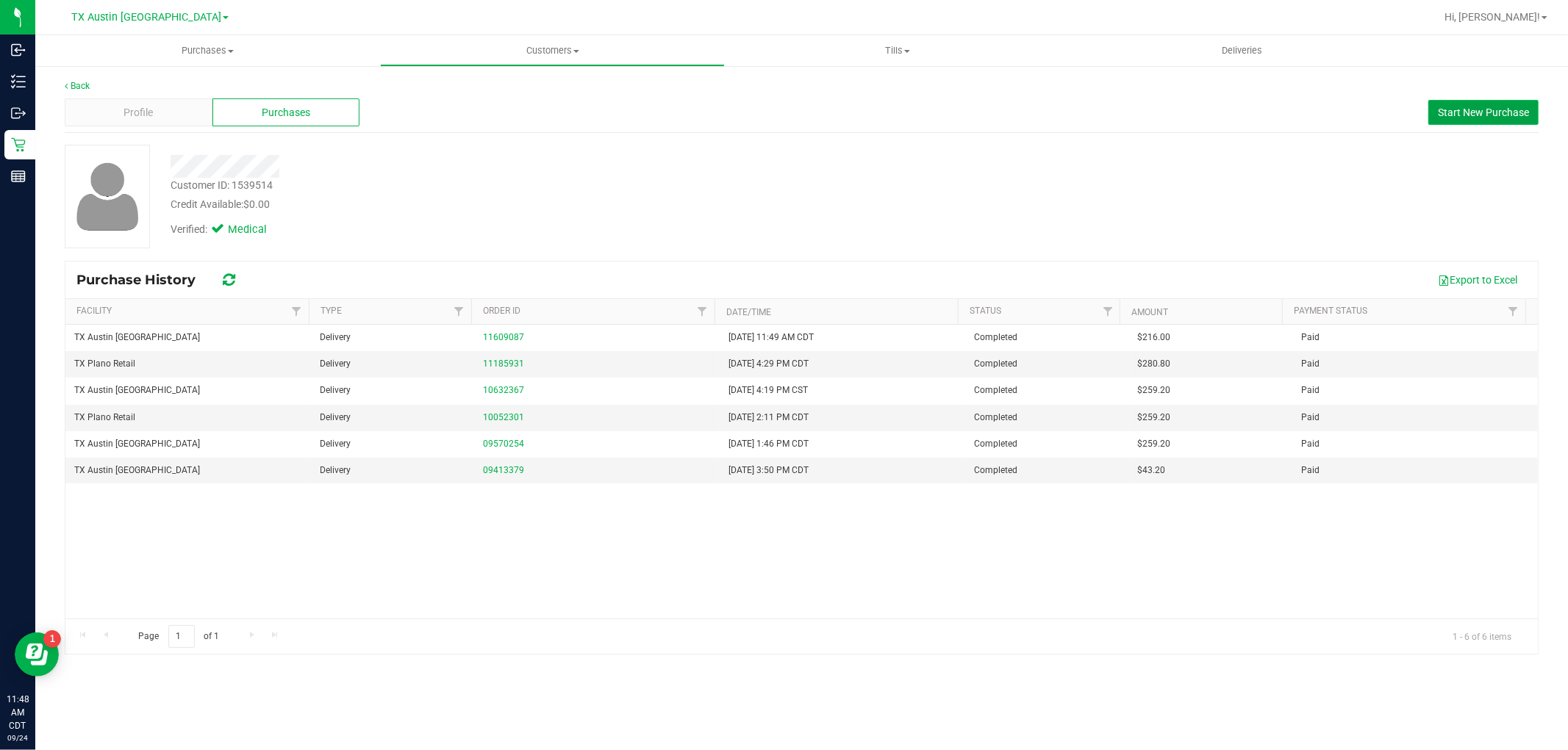
click at [1453, 100] on button "Start New Purchase" at bounding box center [1483, 111] width 111 height 25
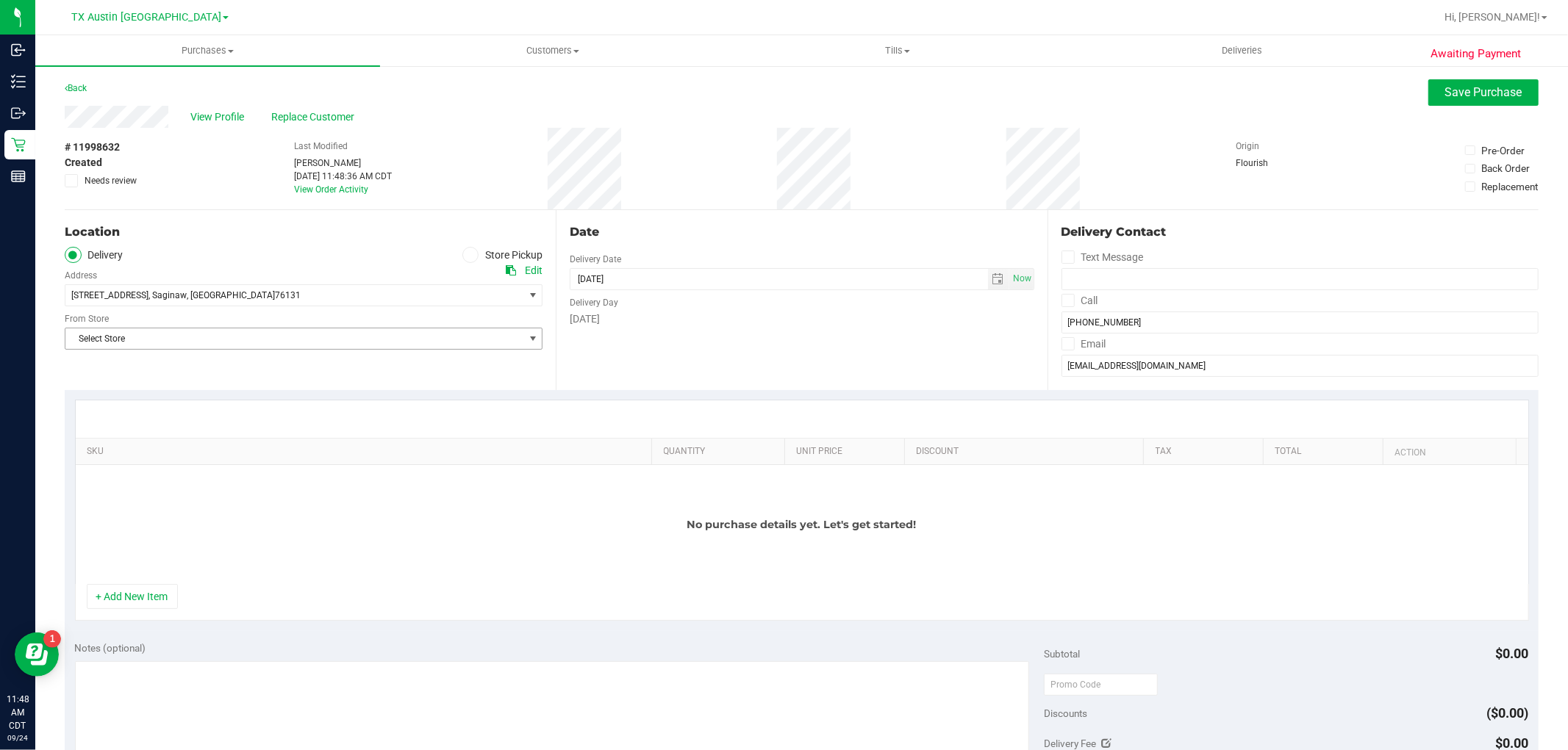
click at [450, 336] on span "Select Store" at bounding box center [294, 339] width 458 height 21
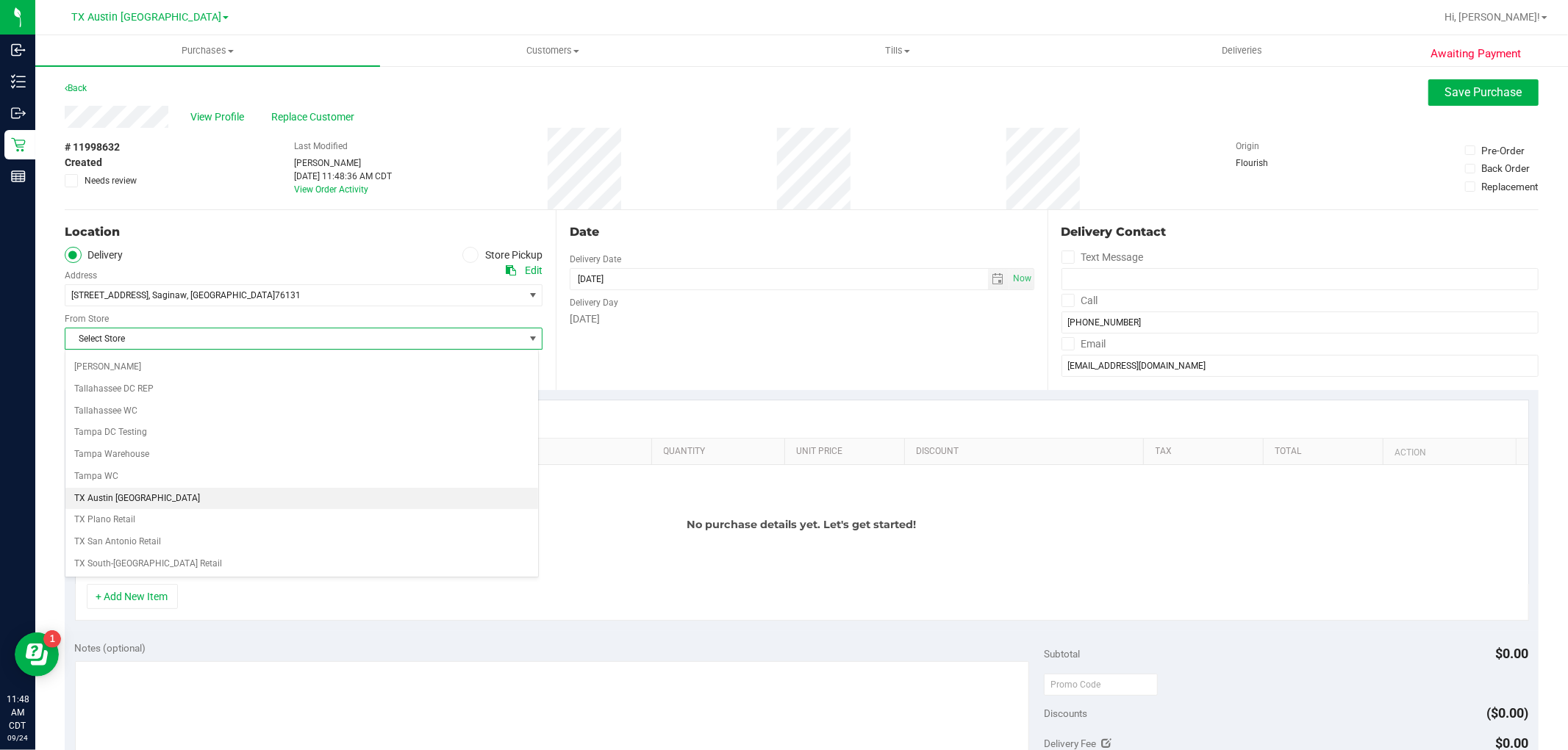
click at [253, 509] on li "TX Austin [GEOGRAPHIC_DATA]" at bounding box center [302, 499] width 472 height 22
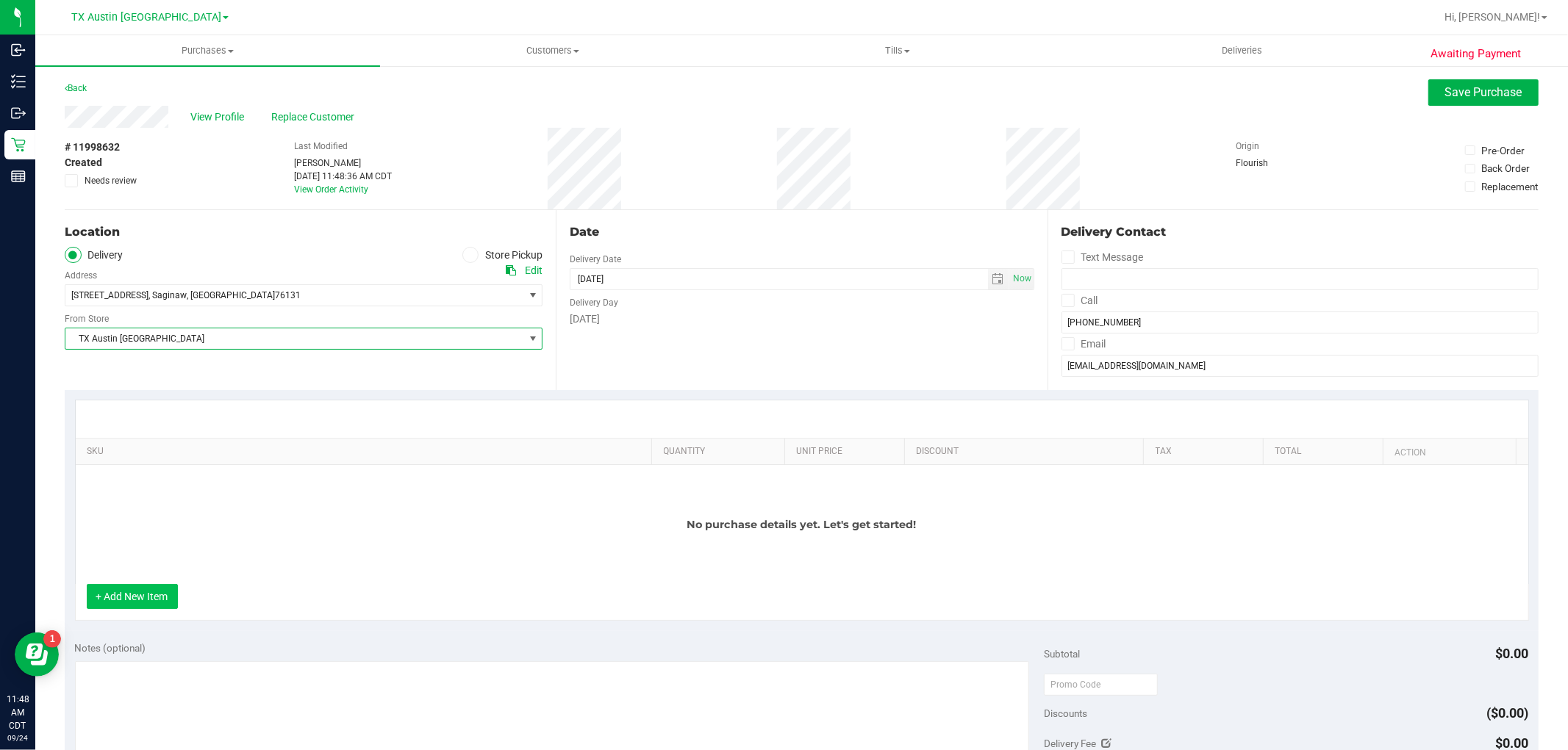
click at [164, 605] on button "+ Add New Item" at bounding box center [132, 597] width 91 height 25
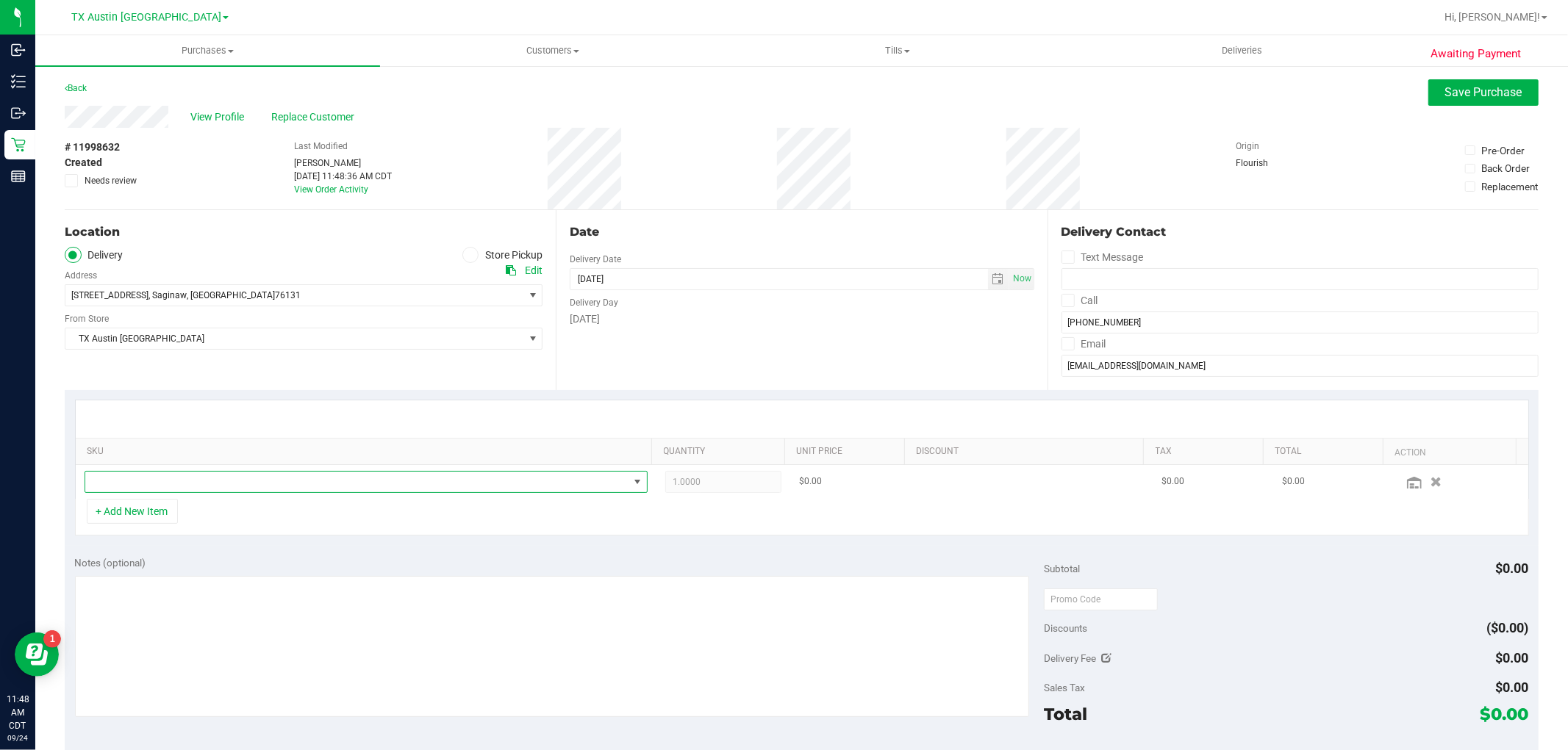
click at [288, 481] on span "NO DATA FOUND" at bounding box center [356, 481] width 544 height 21
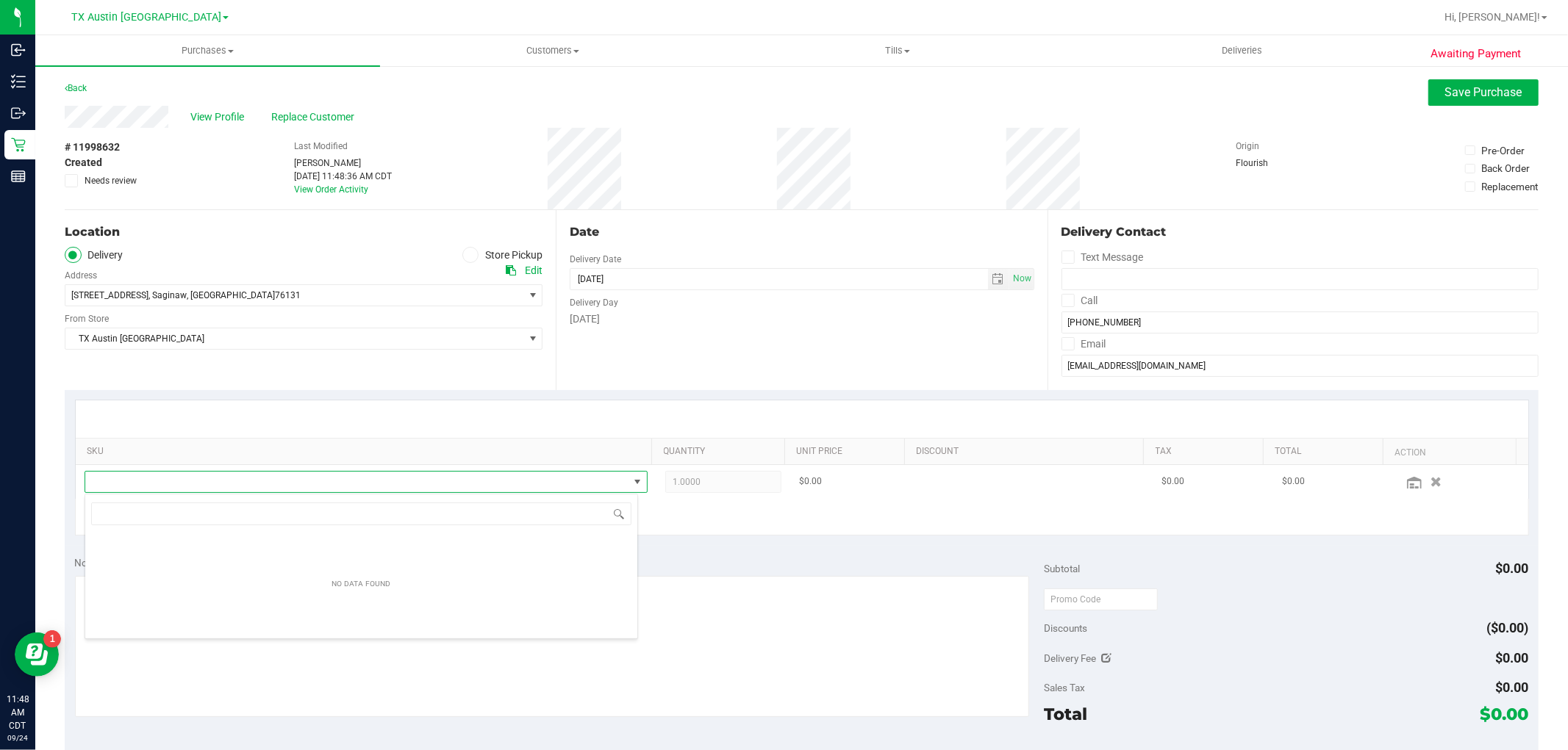
scroll to position [22, 548]
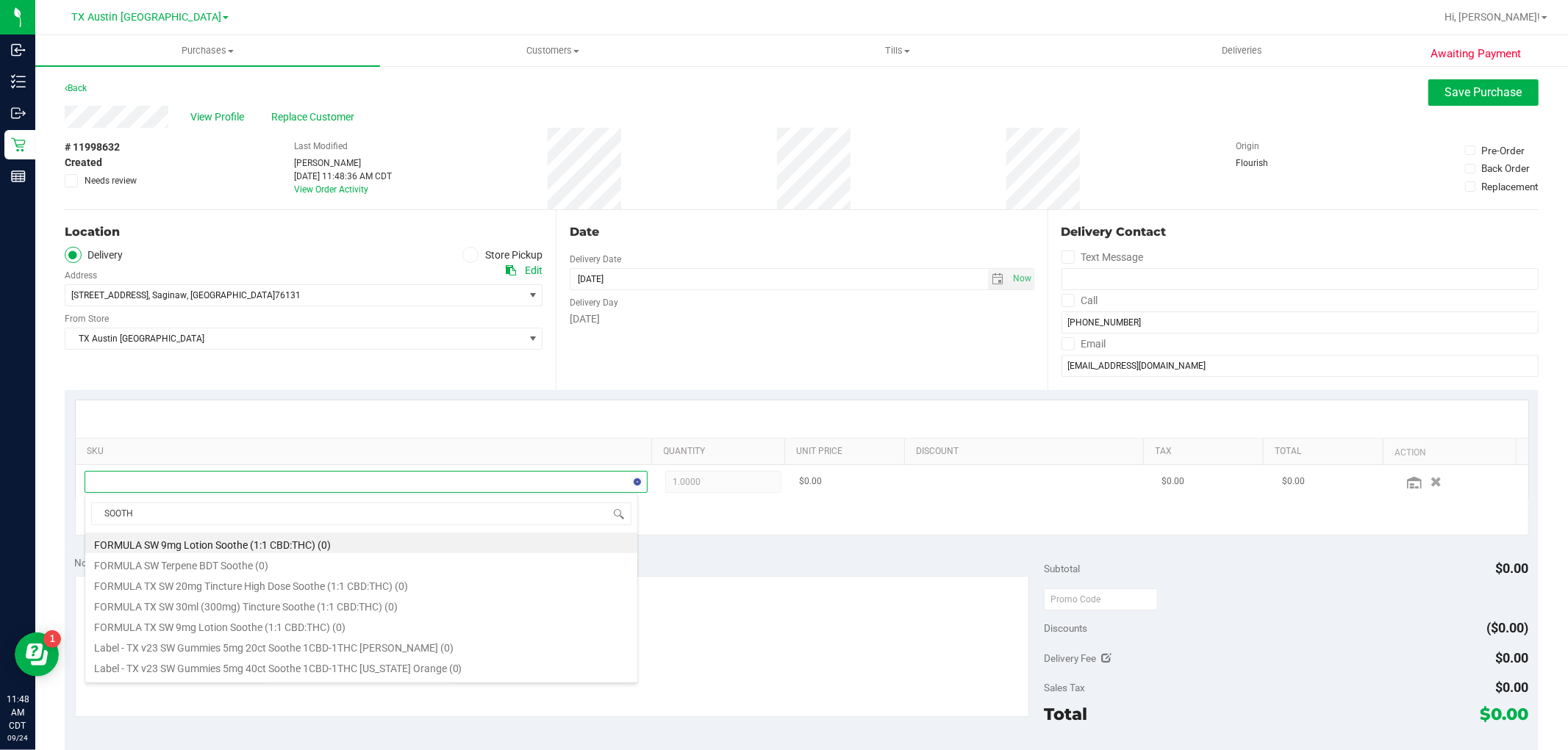
type input "SOOTHE"
click at [362, 547] on li "TX SW 30ml (300mg) Tincture Soothe (1:1 CBD:THC) (251)" at bounding box center [361, 547] width 552 height 21
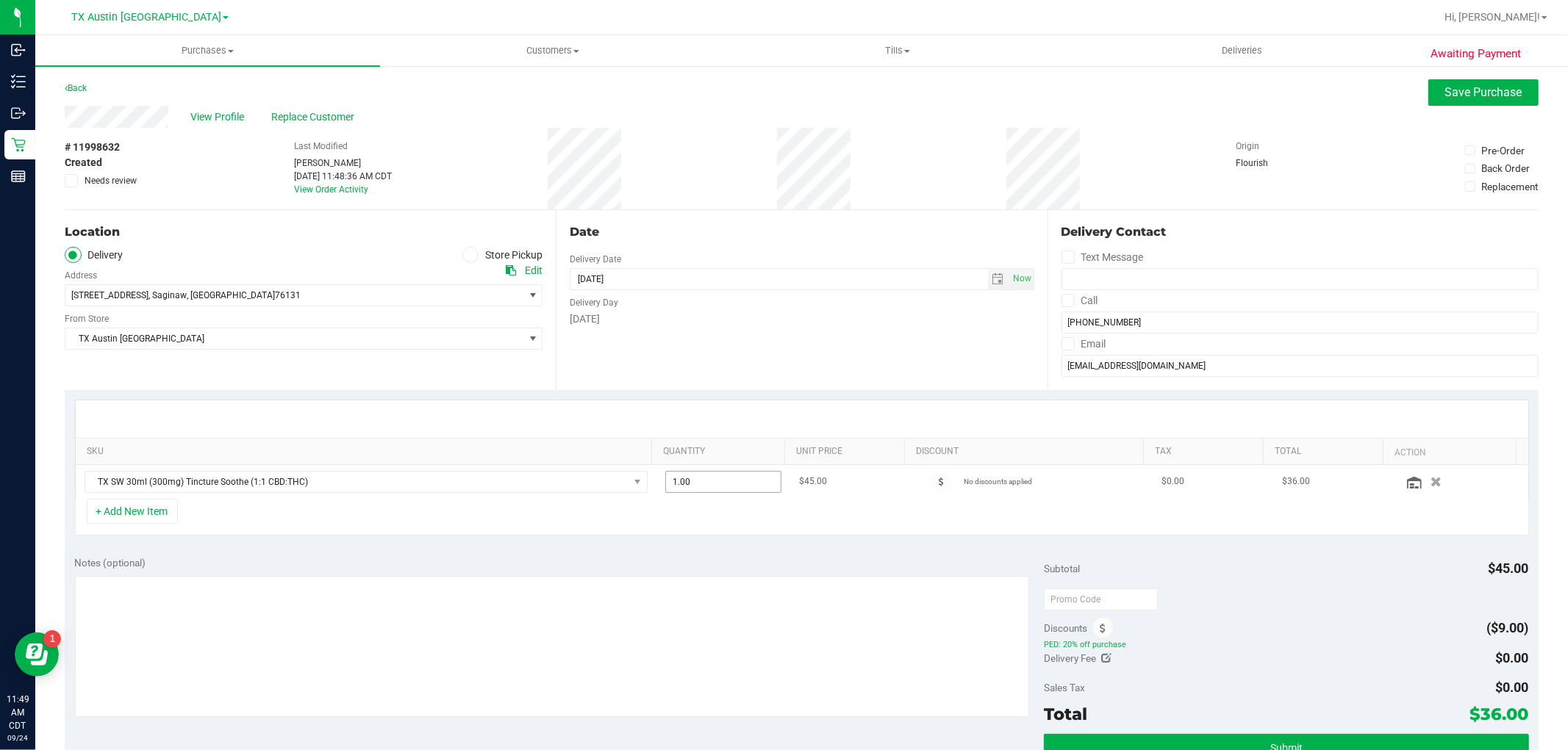
click at [732, 489] on span "1.00 1" at bounding box center [723, 482] width 116 height 22
click at [732, 489] on input "1" at bounding box center [723, 481] width 114 height 21
type input "6"
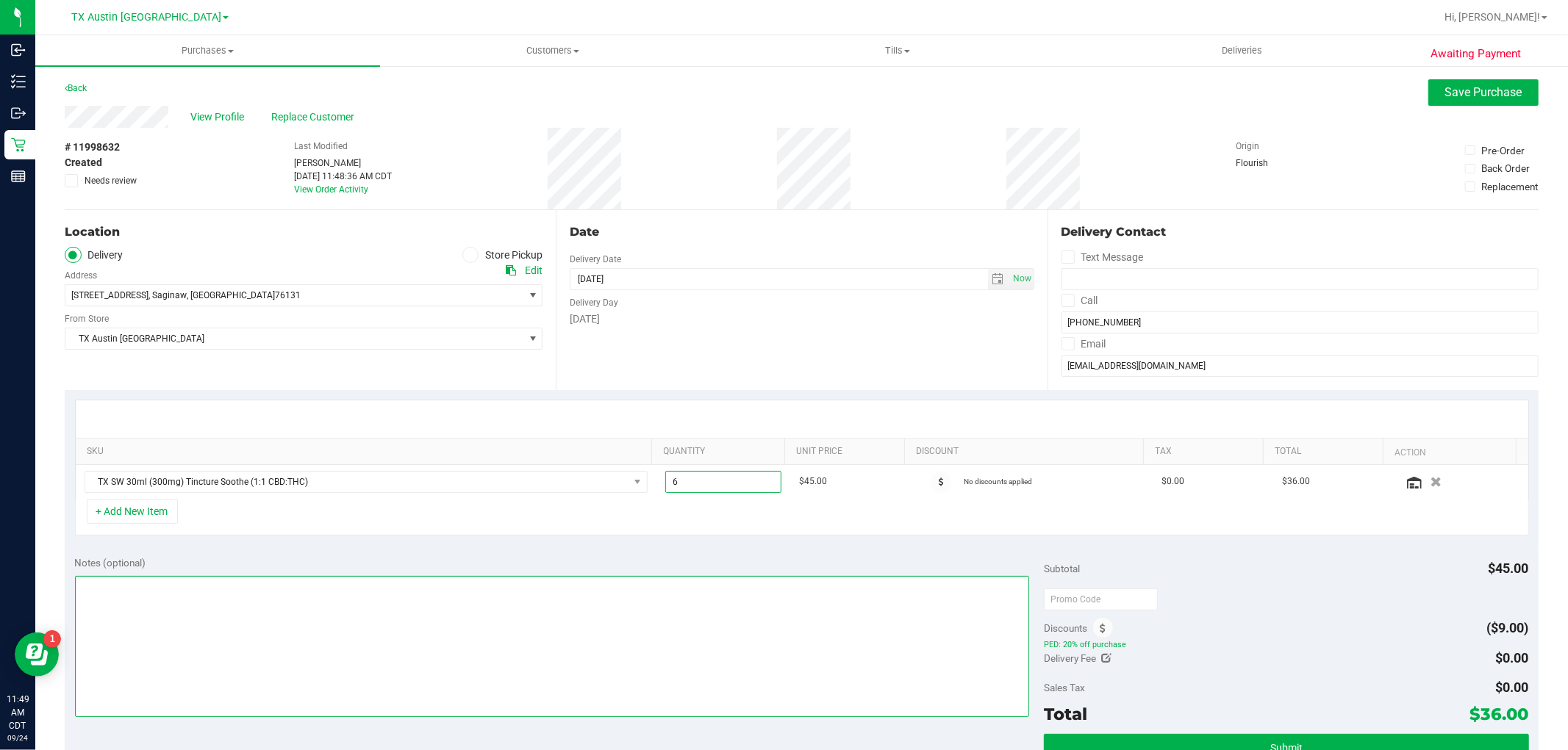
type input "6.00"
click at [539, 623] on textarea at bounding box center [552, 647] width 955 height 141
click at [992, 276] on span "select" at bounding box center [998, 279] width 12 height 12
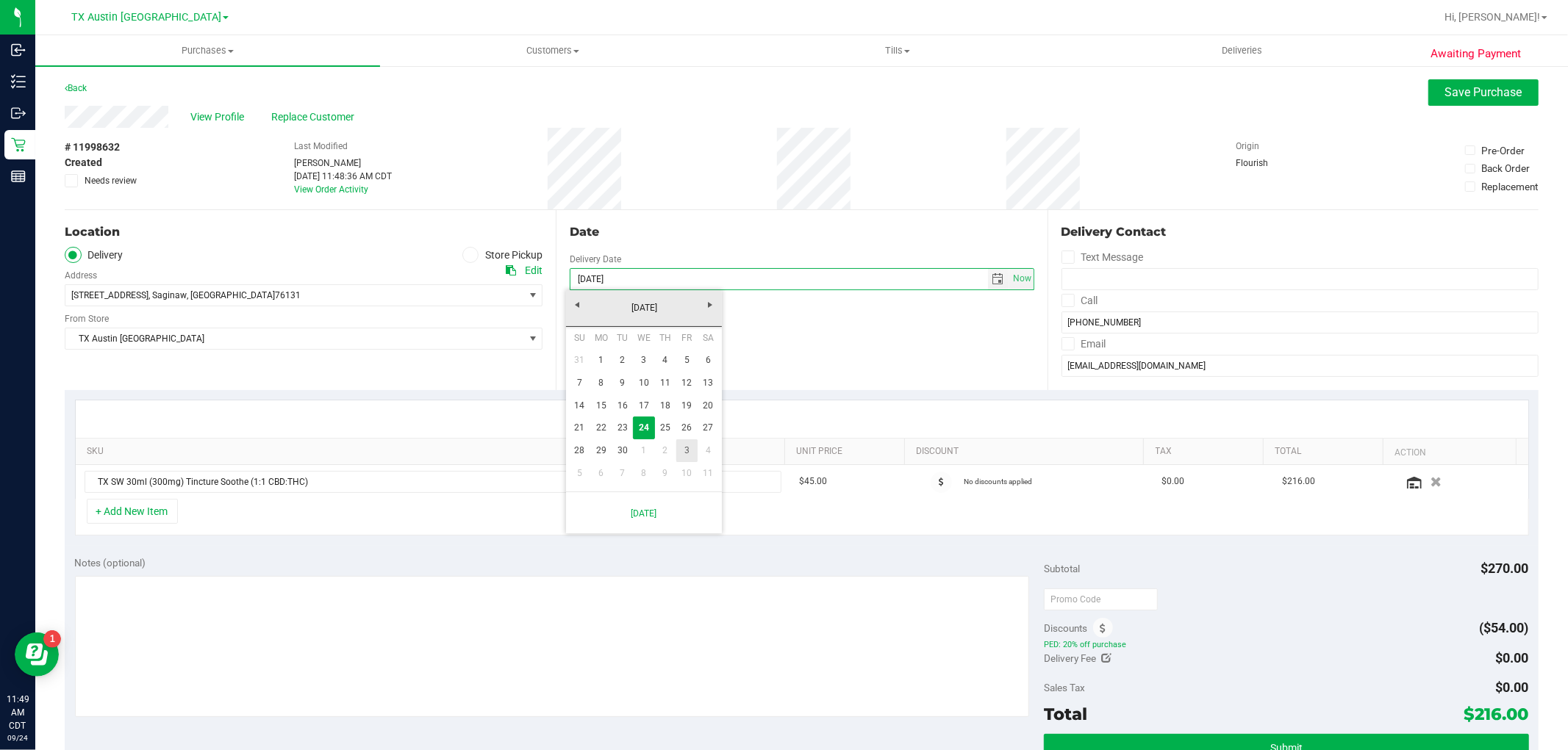
click at [676, 453] on link "3" at bounding box center [686, 450] width 21 height 23
click at [992, 280] on span "select" at bounding box center [998, 279] width 12 height 12
click at [663, 358] on link "2" at bounding box center [665, 360] width 21 height 23
type input "[DATE]"
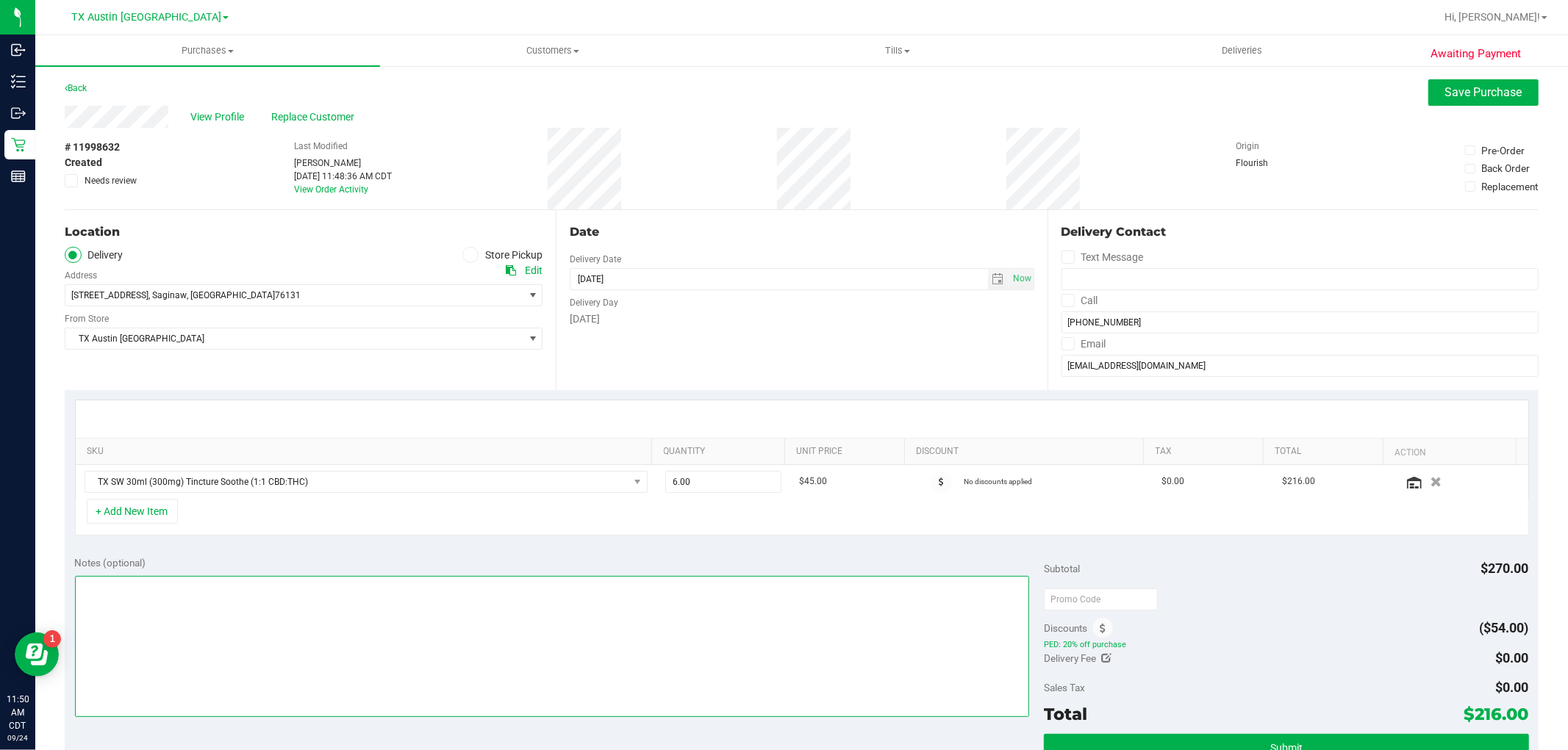
click at [641, 628] on textarea at bounding box center [552, 647] width 955 height 141
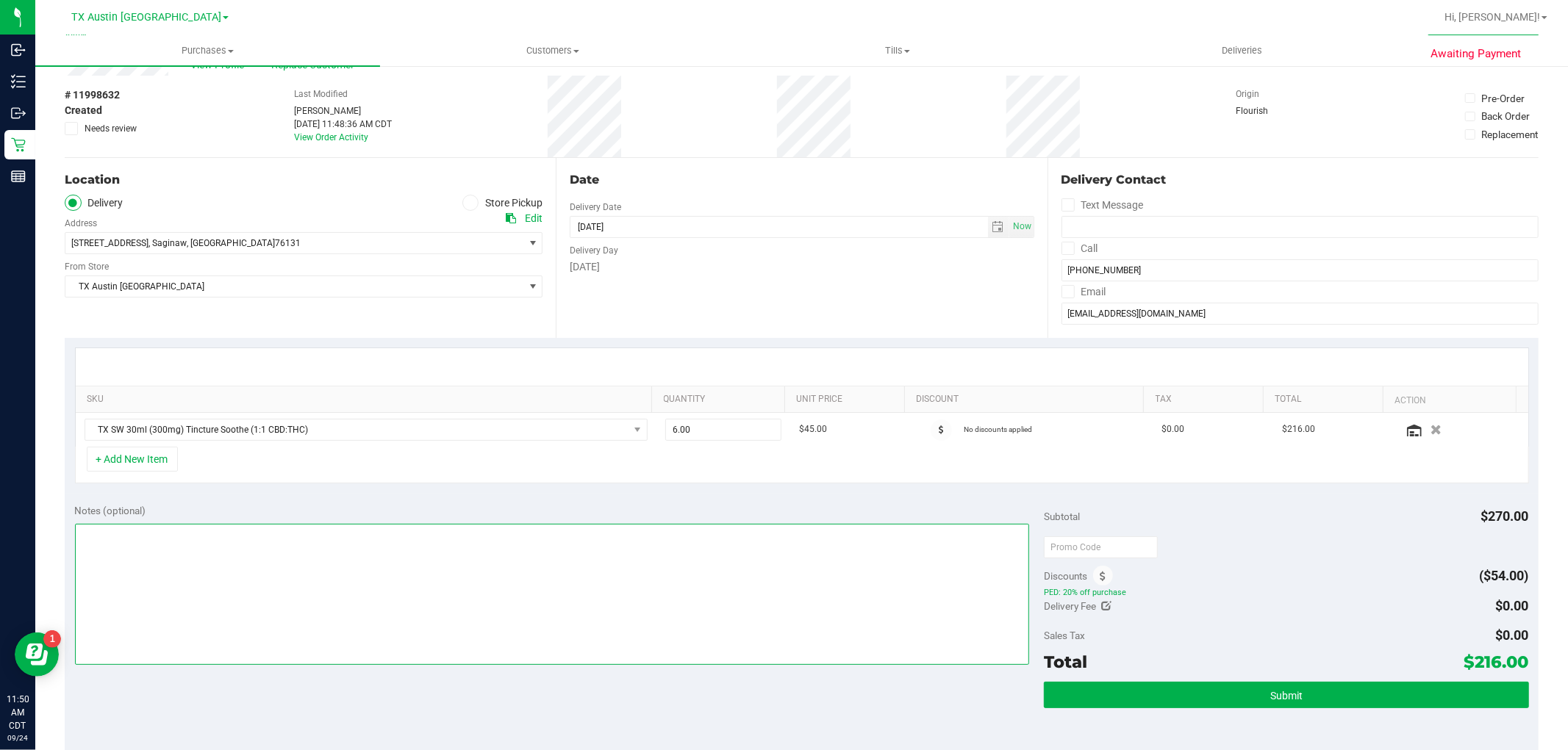
scroll to position [81, 0]
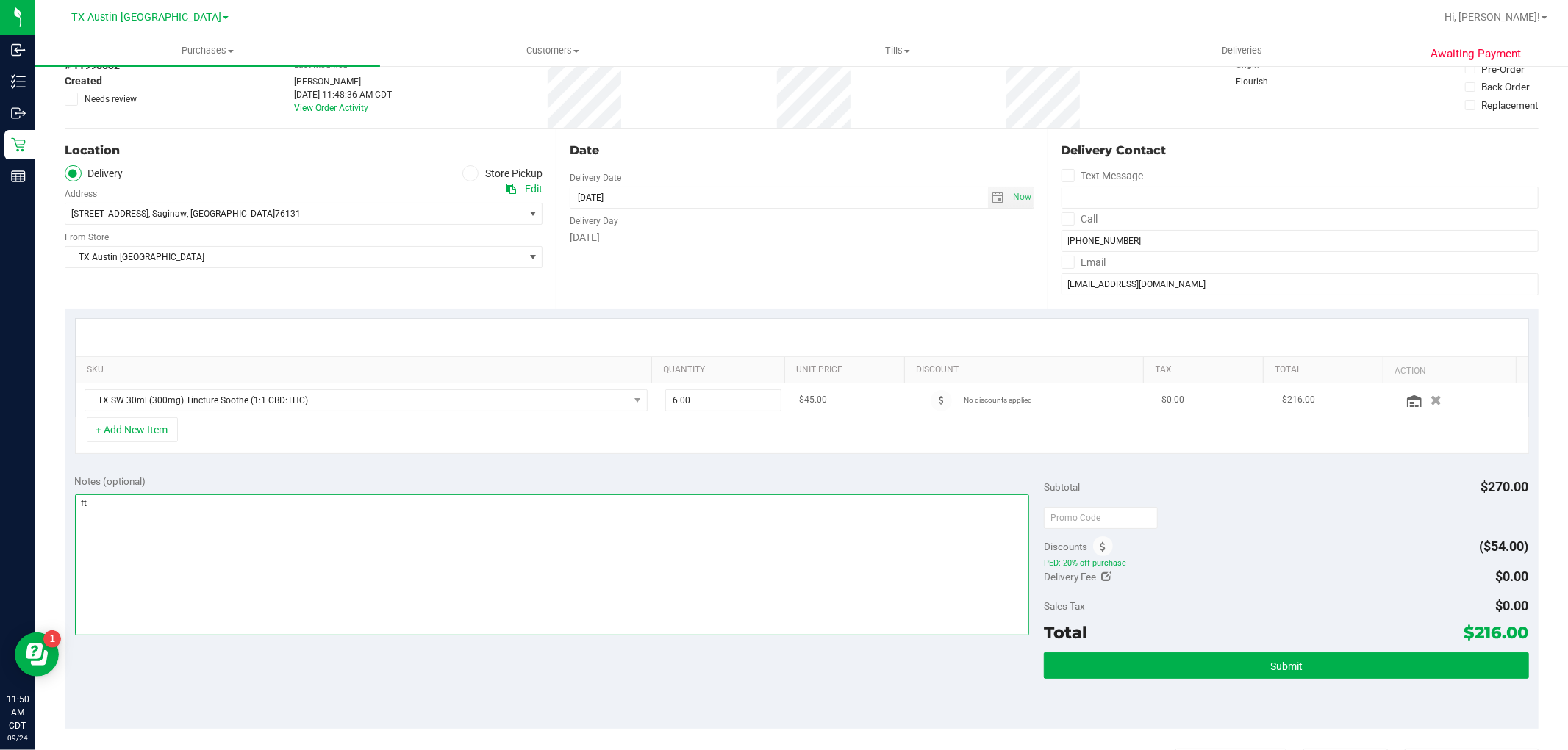
type textarea "f"
type textarea "FTW - Core Slot #5 -- cc GR 9/24"
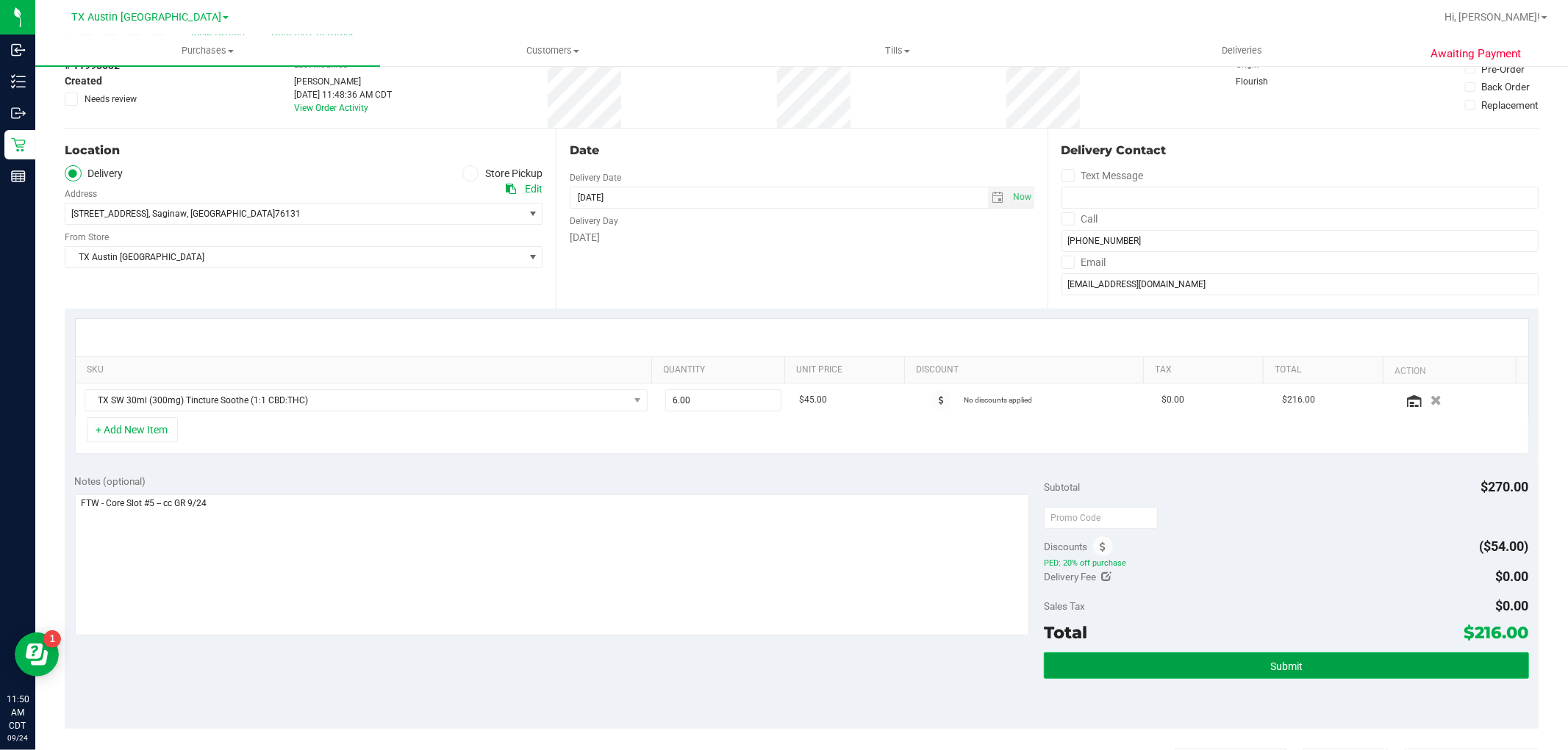
click at [1270, 663] on span "Submit" at bounding box center [1286, 666] width 32 height 12
